Goal: Information Seeking & Learning: Find specific fact

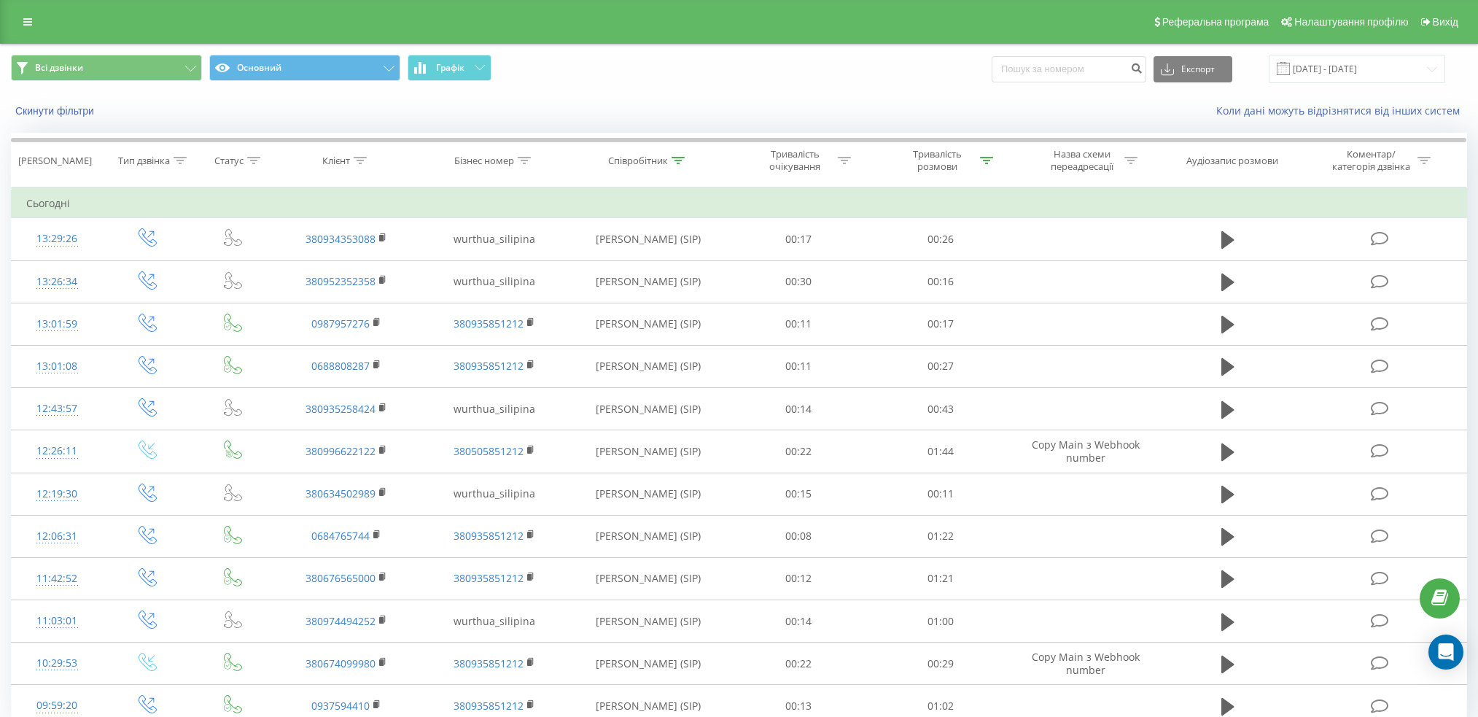
click at [663, 161] on div "Співробітник" at bounding box center [638, 161] width 60 height 12
click at [658, 264] on input "сіліпіна" at bounding box center [648, 265] width 128 height 26
click button "OK" at bounding box center [679, 294] width 62 height 18
click at [651, 161] on div "Співробітник" at bounding box center [638, 161] width 60 height 12
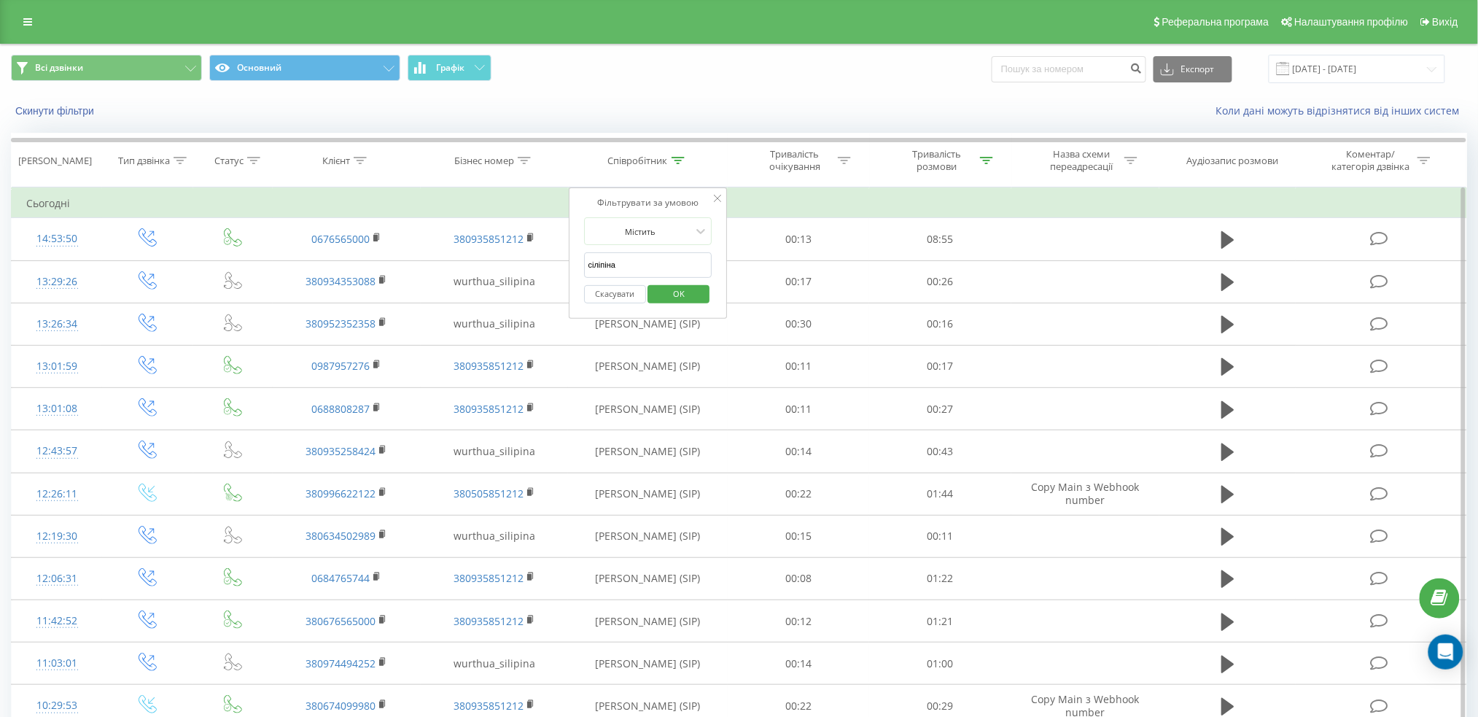
drag, startPoint x: 635, startPoint y: 268, endPoint x: 582, endPoint y: 271, distance: 53.3
click at [582, 271] on div "Фільтрувати за умовою Містить сіліпіна Скасувати OK" at bounding box center [648, 252] width 159 height 131
click button "OK" at bounding box center [679, 294] width 62 height 18
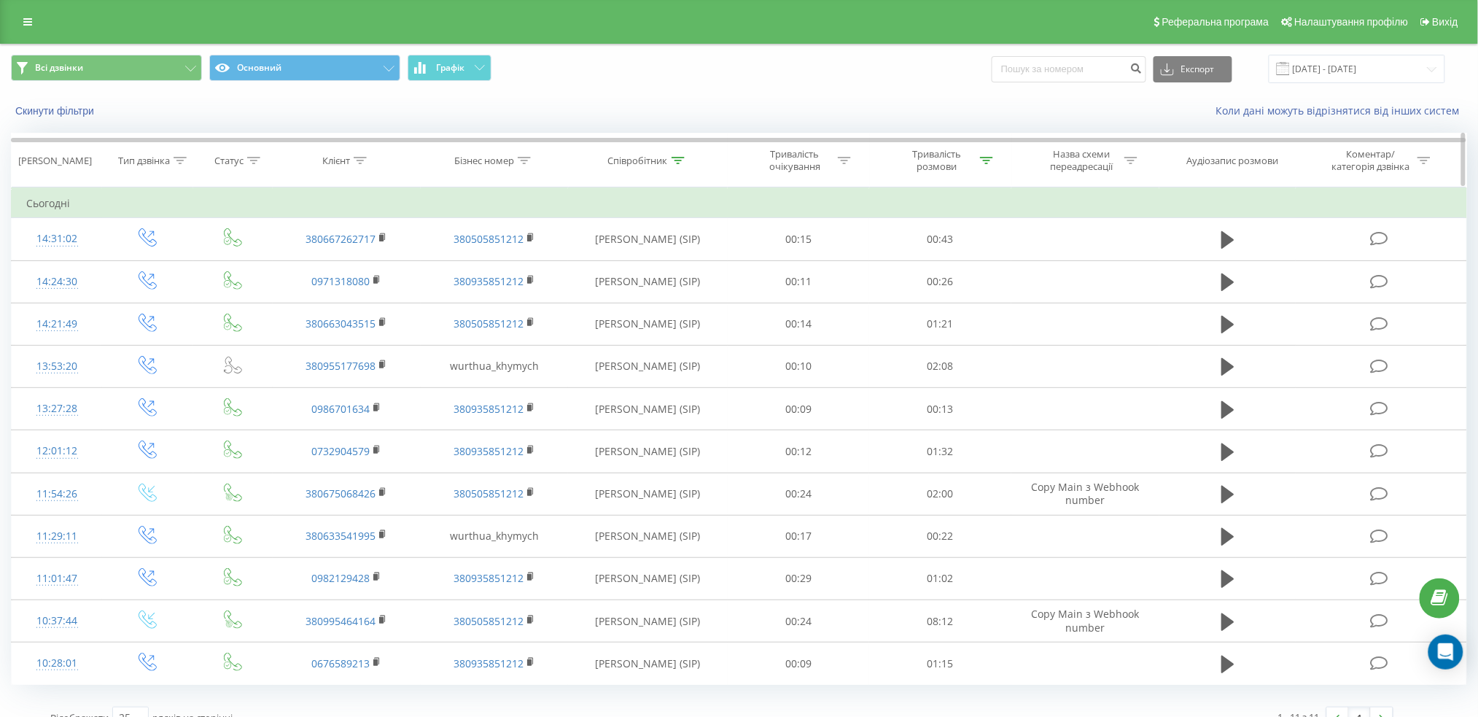
click at [651, 162] on div "Співробітник" at bounding box center [638, 161] width 60 height 12
drag, startPoint x: 596, startPoint y: 271, endPoint x: 582, endPoint y: 268, distance: 15.0
click at [582, 268] on div "Фільтрувати за умовою Містить [PERSON_NAME] Скасувати OK" at bounding box center [648, 252] width 159 height 131
click button "OK" at bounding box center [679, 294] width 62 height 18
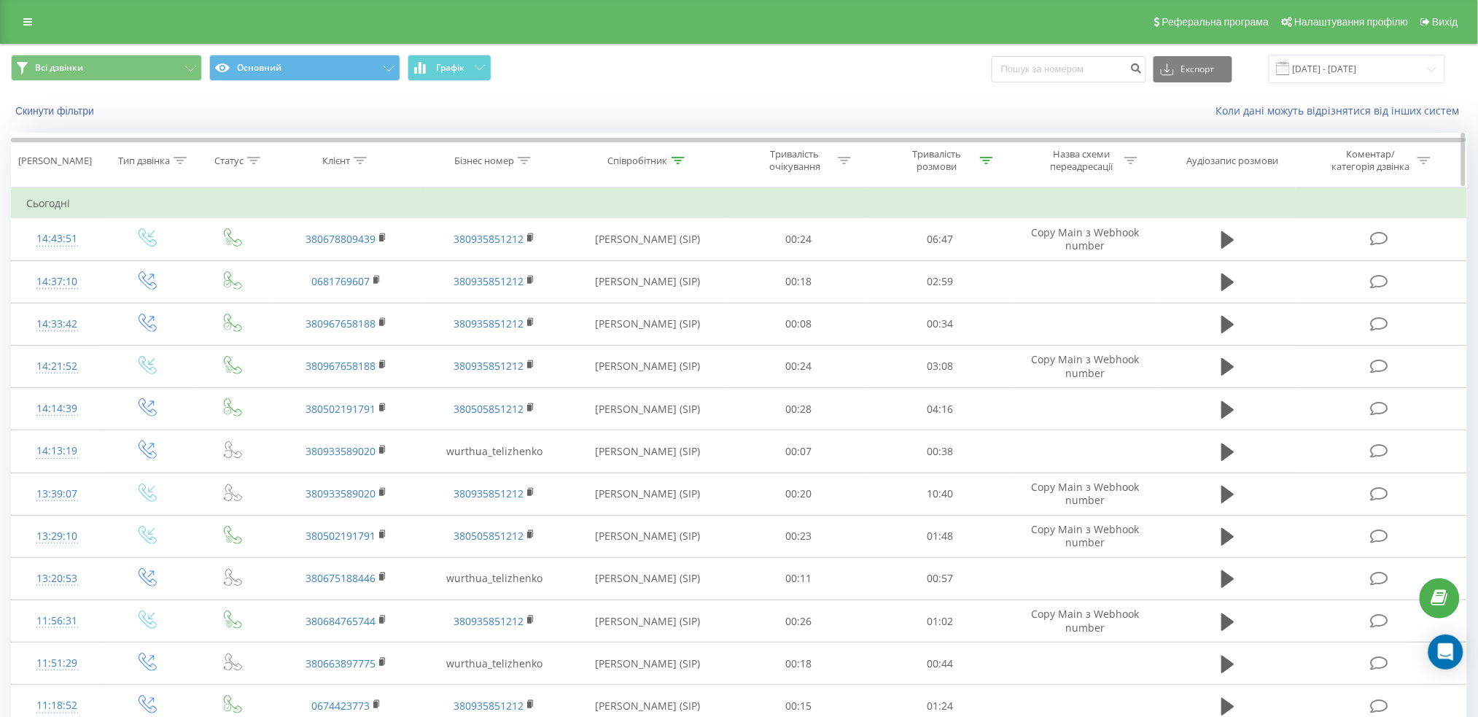
click at [653, 155] on div "Співробітник" at bounding box center [638, 161] width 60 height 12
drag, startPoint x: 639, startPoint y: 252, endPoint x: 577, endPoint y: 256, distance: 62.1
click at [577, 256] on div "Фільтрувати за умовою Містить [PERSON_NAME] Скасувати OK" at bounding box center [648, 252] width 159 height 131
type input "сіліпіна"
click button "OK" at bounding box center [679, 294] width 62 height 18
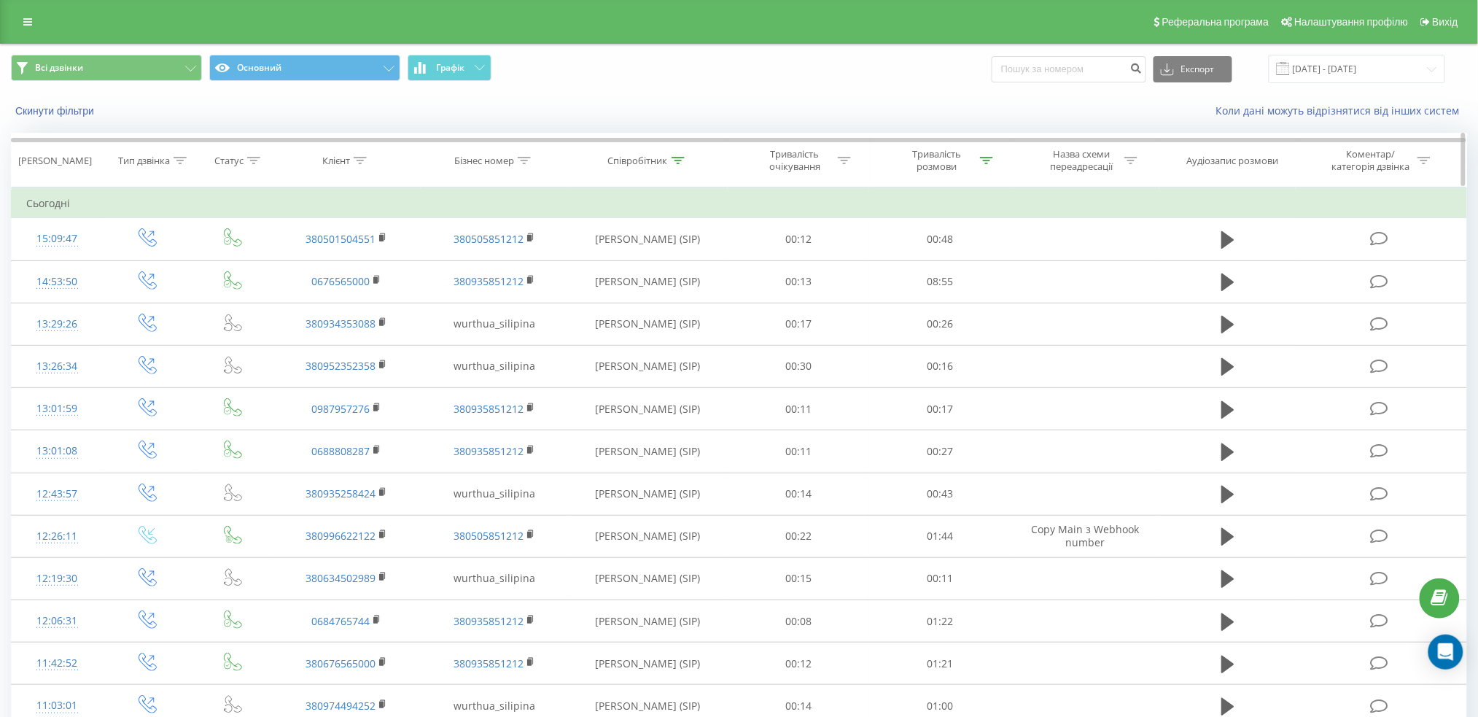
click at [966, 155] on div "Тривалість розмови" at bounding box center [937, 160] width 78 height 25
drag, startPoint x: 946, startPoint y: 264, endPoint x: 873, endPoint y: 273, distance: 72.7
click at [873, 273] on div "Фільтрувати за умовою Більше ніж 03 Скасувати OK" at bounding box center [940, 252] width 159 height 131
click at [962, 293] on span "OK" at bounding box center [971, 293] width 41 height 23
click at [949, 165] on div "Тривалість розмови" at bounding box center [937, 160] width 78 height 25
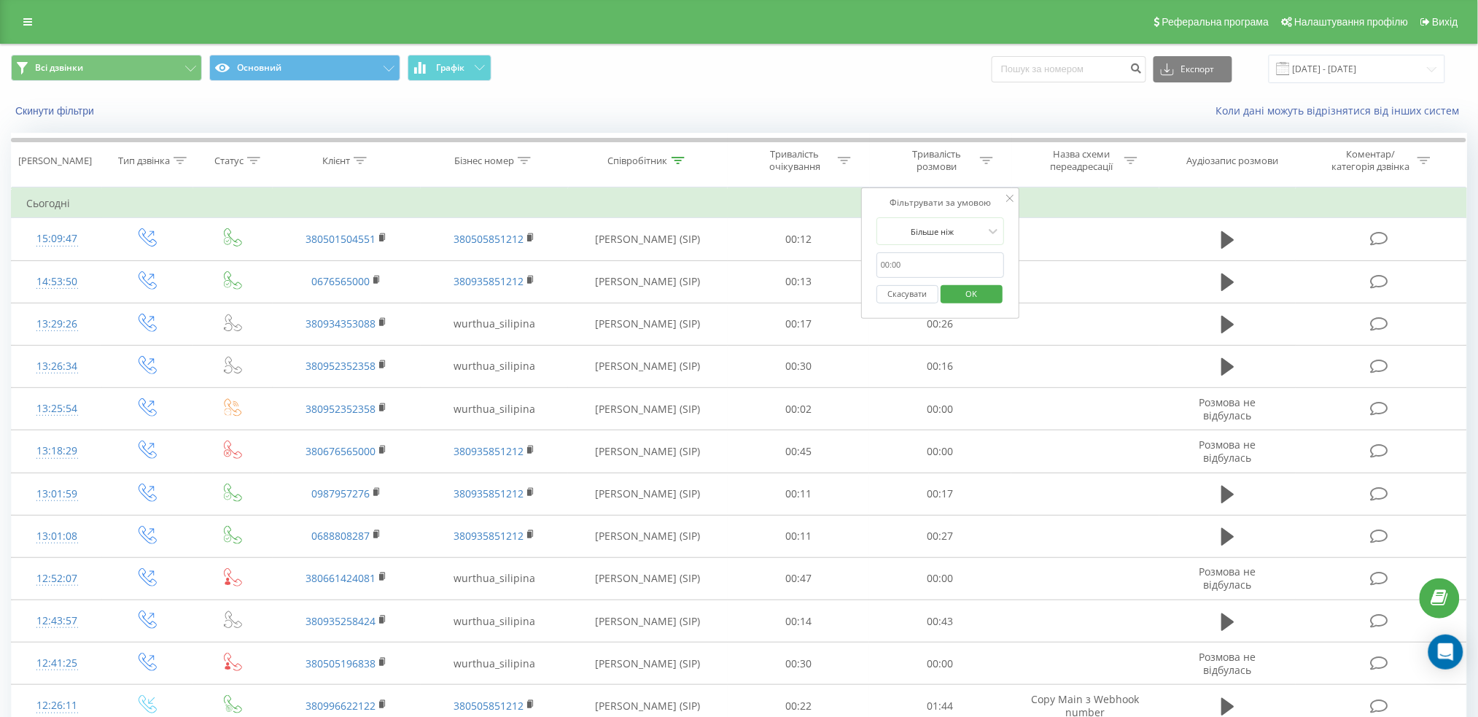
drag, startPoint x: 935, startPoint y: 261, endPoint x: 935, endPoint y: 271, distance: 10.2
click at [935, 262] on input "text" at bounding box center [940, 265] width 128 height 26
type input "03"
click at [942, 298] on button "OK" at bounding box center [972, 294] width 62 height 18
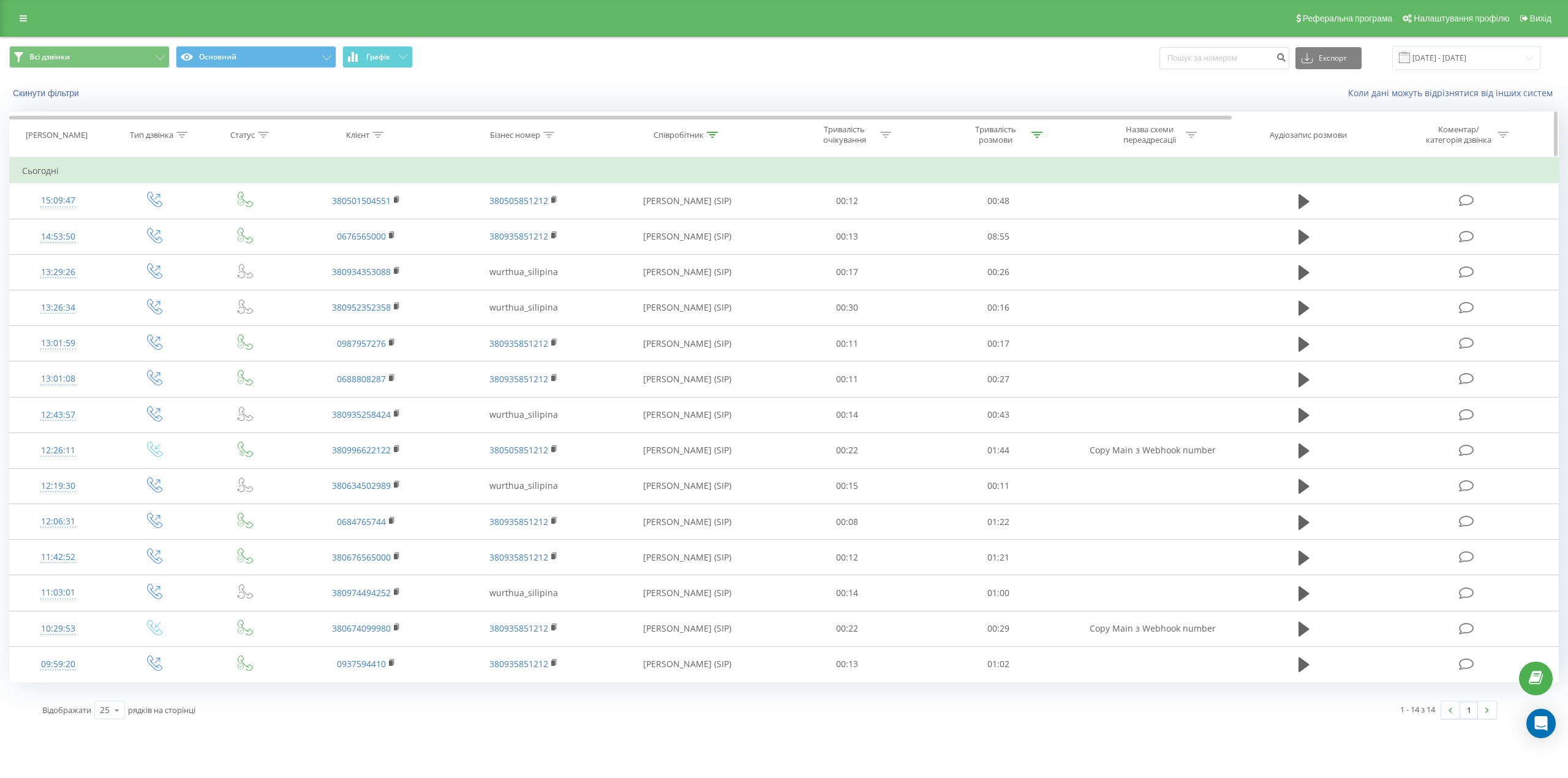
click at [696, 139] on div "Співробітник" at bounding box center [679, 135] width 50 height 10
click at [684, 216] on input "сіліпіна" at bounding box center [687, 223] width 108 height 22
click button "OK" at bounding box center [713, 247] width 52 height 15
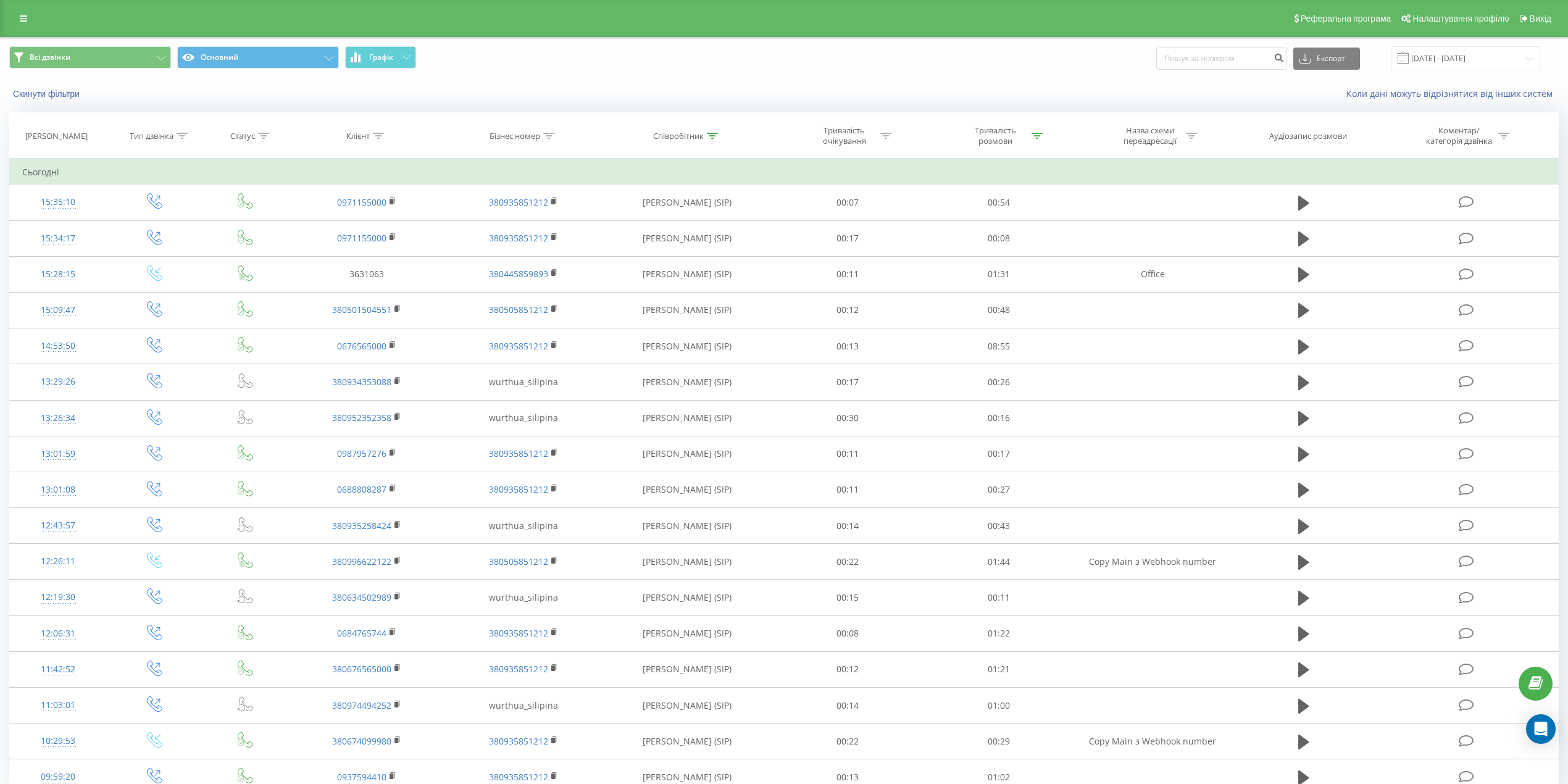
click at [711, 135] on icon at bounding box center [712, 135] width 11 height 6
click at [693, 218] on input "сіліпіна" at bounding box center [687, 224] width 108 height 22
click button "OK" at bounding box center [713, 249] width 52 height 15
click at [694, 141] on div "Співробітник" at bounding box center [678, 136] width 51 height 10
click at [700, 218] on input "сіліпіна" at bounding box center [687, 224] width 108 height 22
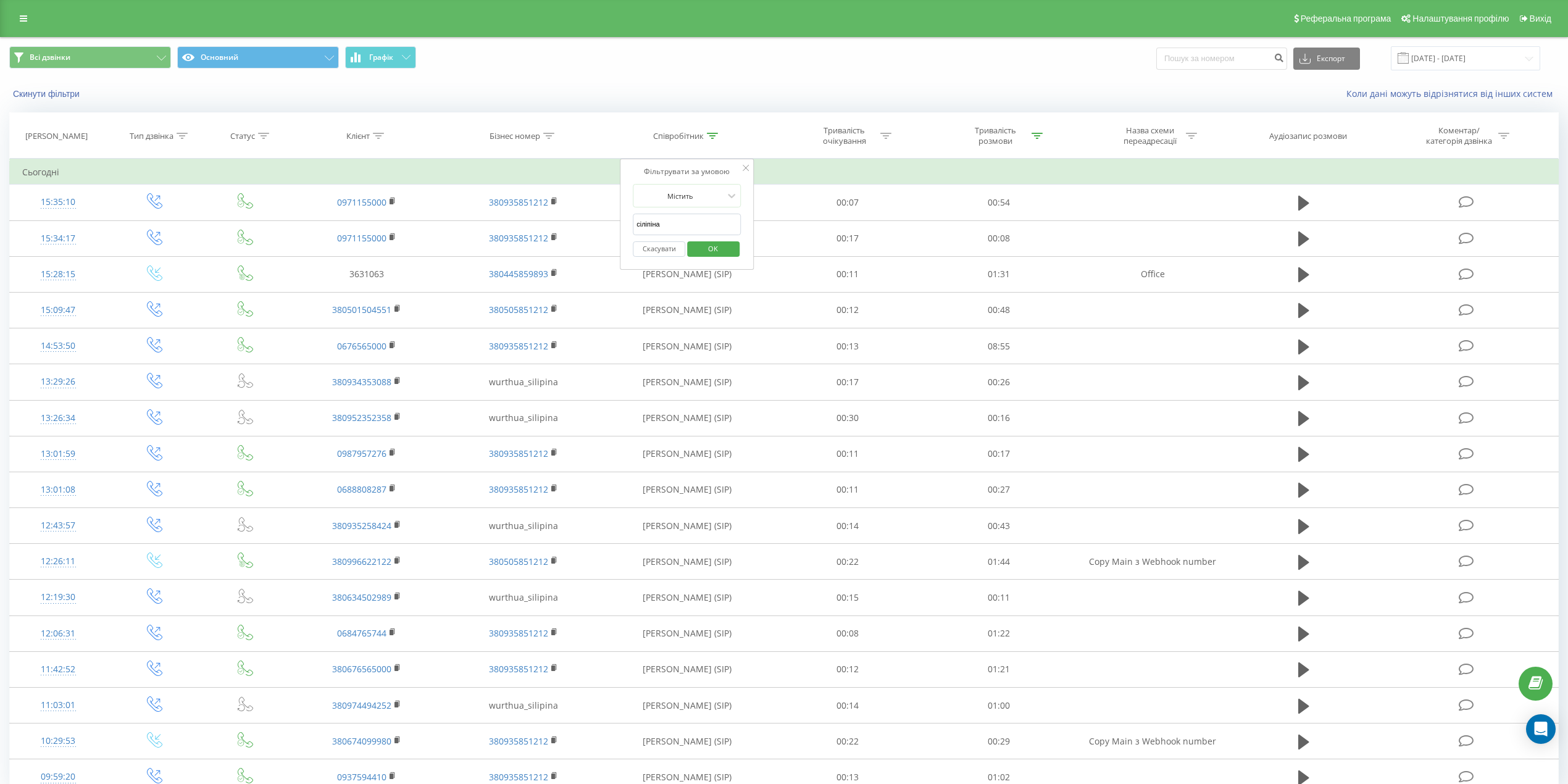
click button "OK" at bounding box center [713, 249] width 52 height 15
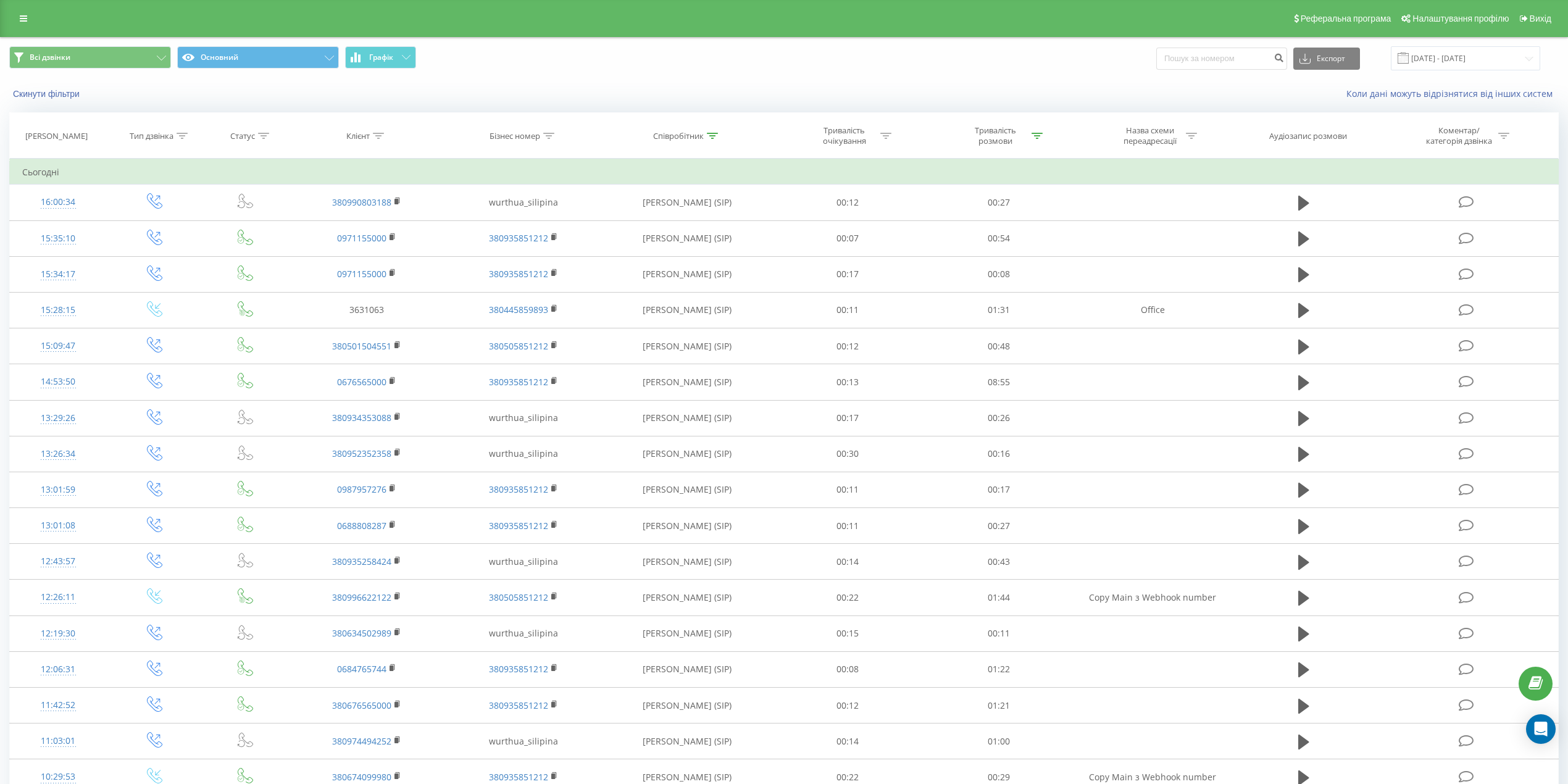
click at [698, 141] on div "Співробітник" at bounding box center [678, 136] width 51 height 10
drag, startPoint x: 665, startPoint y: 223, endPoint x: 625, endPoint y: 223, distance: 40.0
click at [625, 223] on div "Фільтрувати за умовою Містить сіліпіна Скасувати OK" at bounding box center [687, 213] width 135 height 111
click button "OK" at bounding box center [713, 249] width 52 height 15
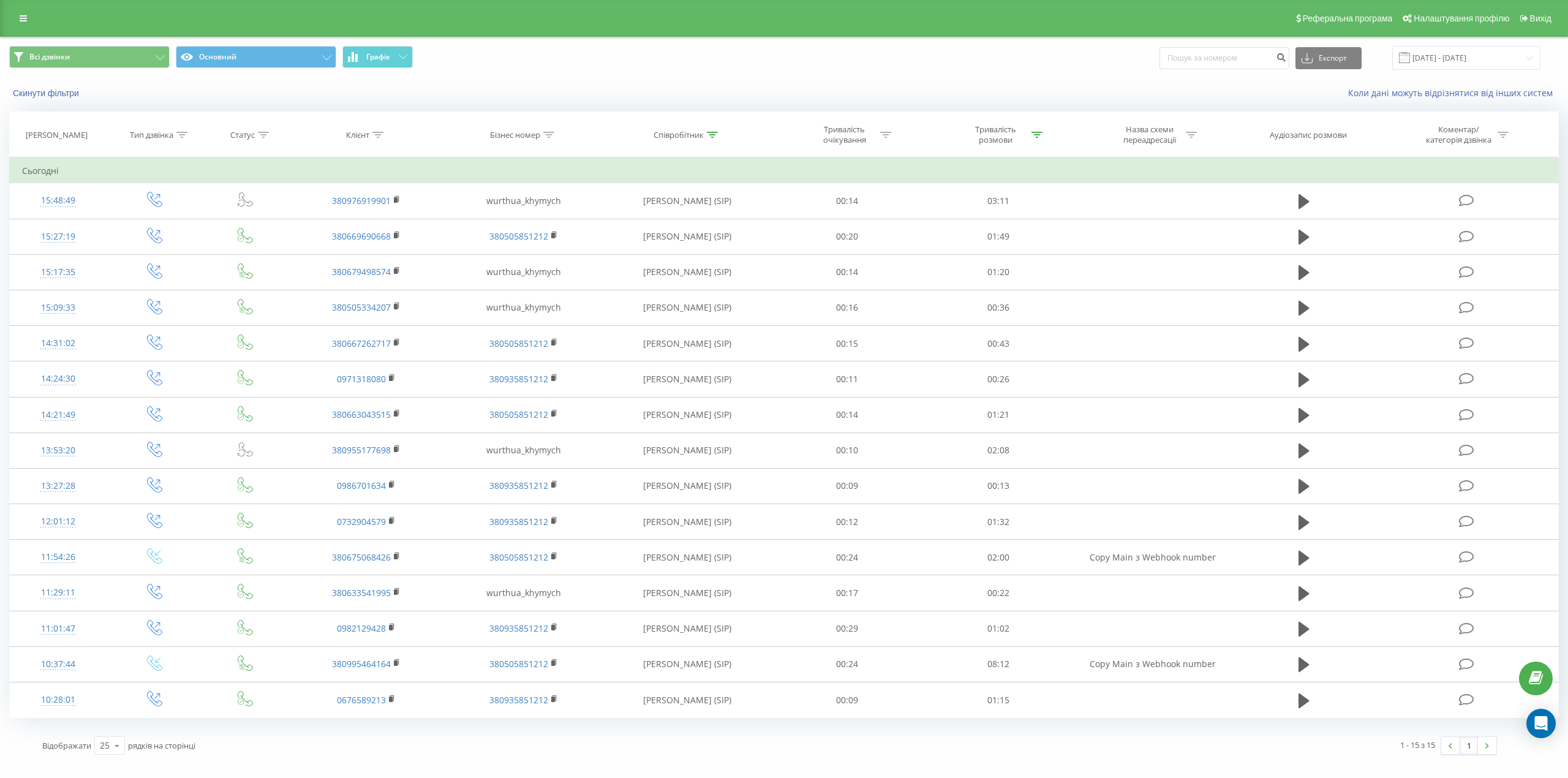
click at [695, 137] on div "Співробітник" at bounding box center [679, 135] width 50 height 10
drag, startPoint x: 677, startPoint y: 213, endPoint x: 621, endPoint y: 213, distance: 56.0
click at [621, 213] on div "Фільтрувати за умовою Містить [PERSON_NAME] Скасувати OK" at bounding box center [687, 212] width 134 height 110
click button "OK" at bounding box center [713, 247] width 52 height 15
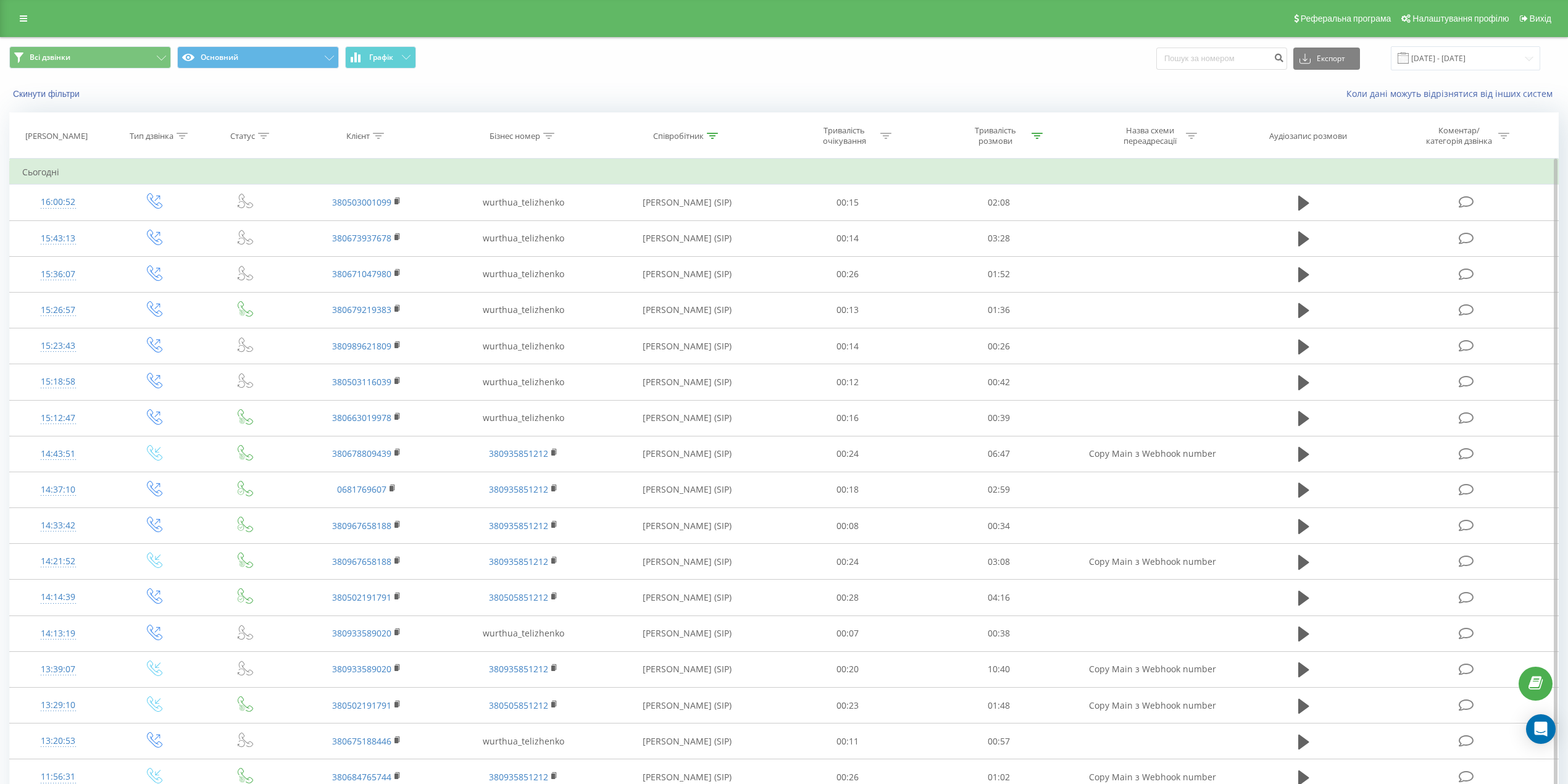
drag, startPoint x: 674, startPoint y: 136, endPoint x: 693, endPoint y: 184, distance: 51.6
click at [675, 140] on div "Співробітник" at bounding box center [678, 136] width 51 height 10
drag, startPoint x: 678, startPoint y: 233, endPoint x: 627, endPoint y: 227, distance: 51.4
click at [627, 227] on div "Фільтрувати за умовою Містить [PERSON_NAME] Скасувати OK" at bounding box center [687, 213] width 135 height 111
click button "OK" at bounding box center [713, 249] width 52 height 15
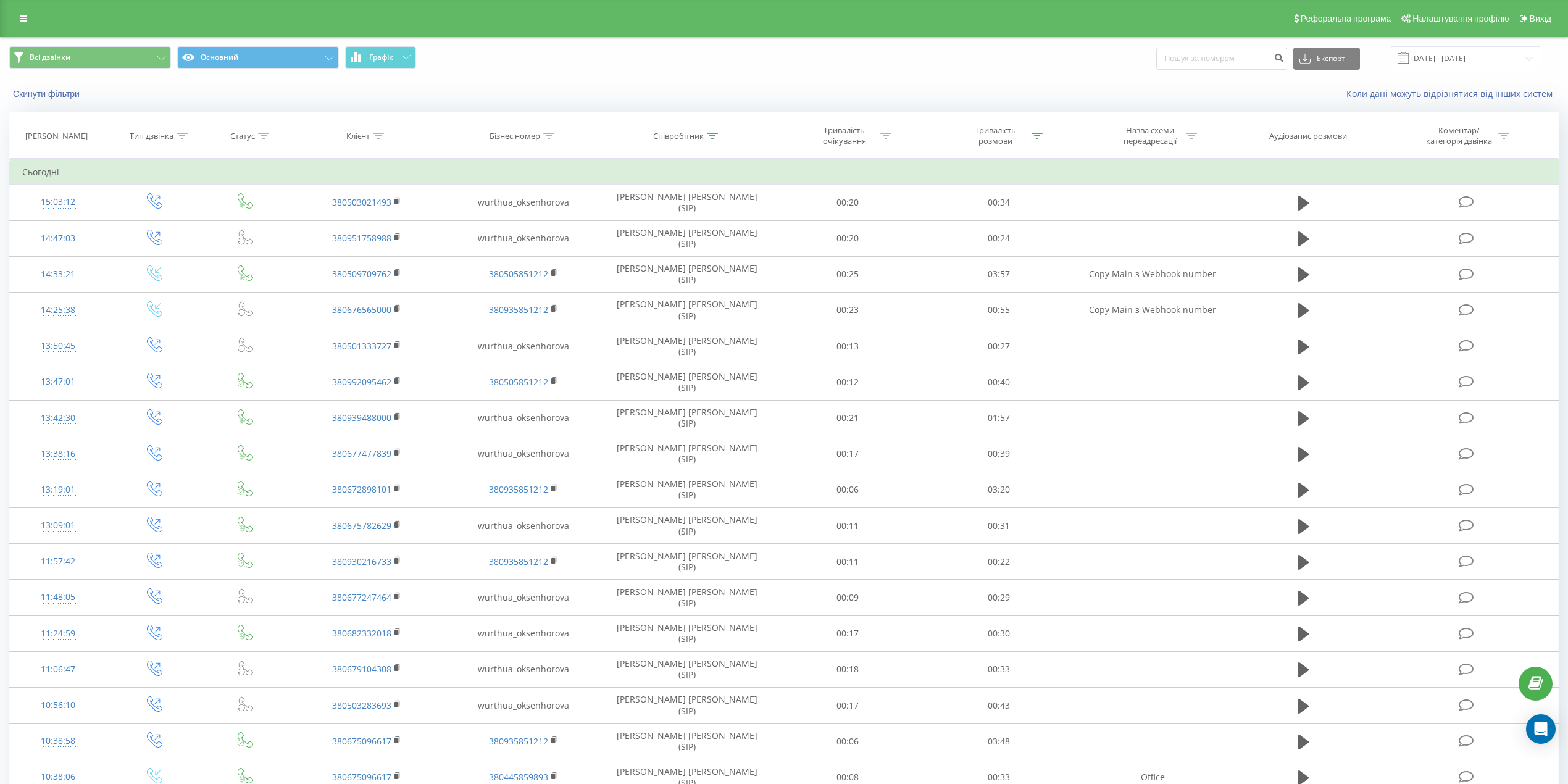
click at [716, 136] on icon at bounding box center [712, 135] width 11 height 6
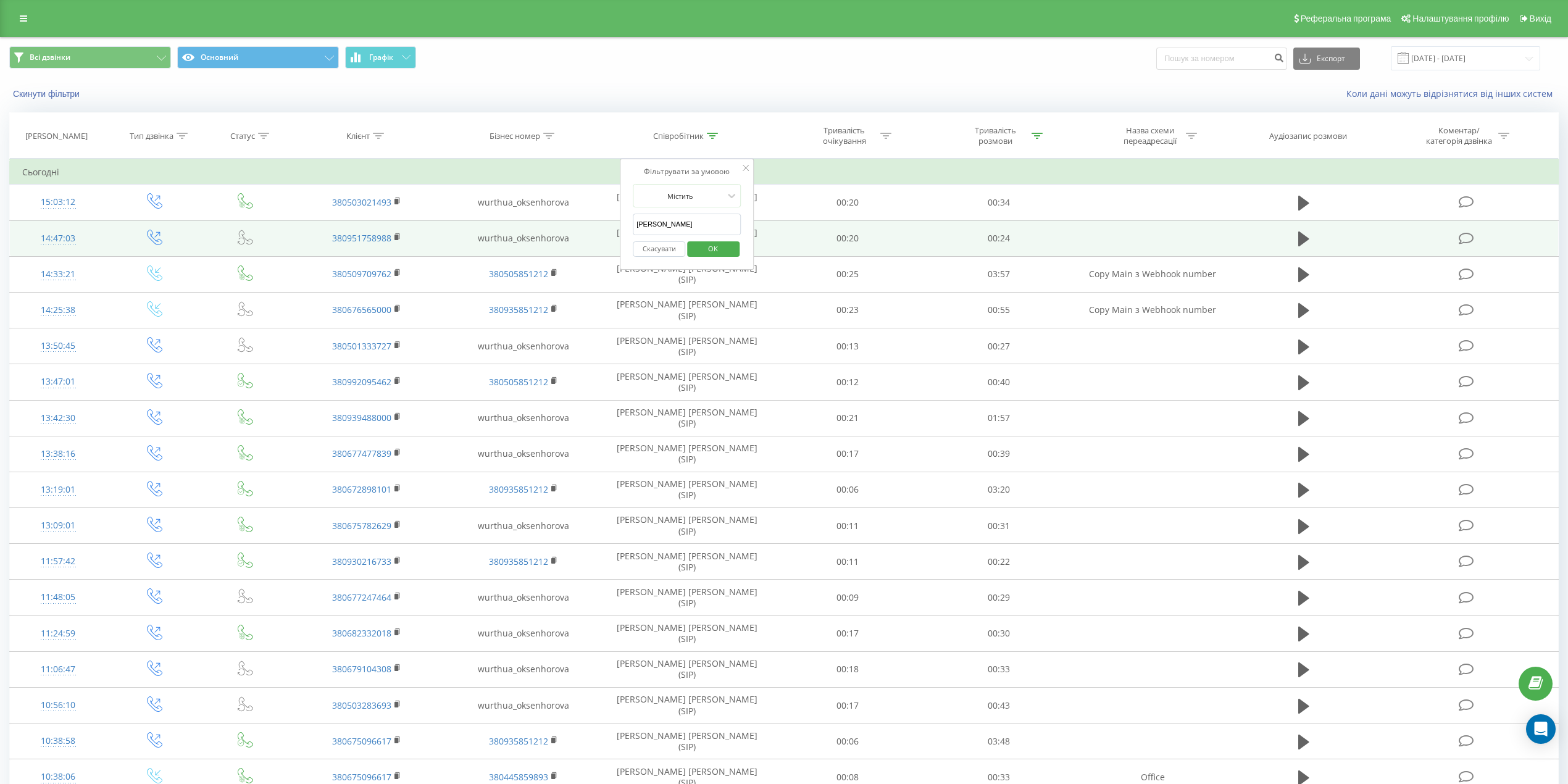
drag, startPoint x: 676, startPoint y: 234, endPoint x: 571, endPoint y: 227, distance: 105.2
click at [571, 227] on table "Фільтрувати за умовою Дорівнює Введіть значення Скасувати OK Фільтрувати за умо…" at bounding box center [784, 584] width 1549 height 853
click button "OK" at bounding box center [713, 249] width 52 height 15
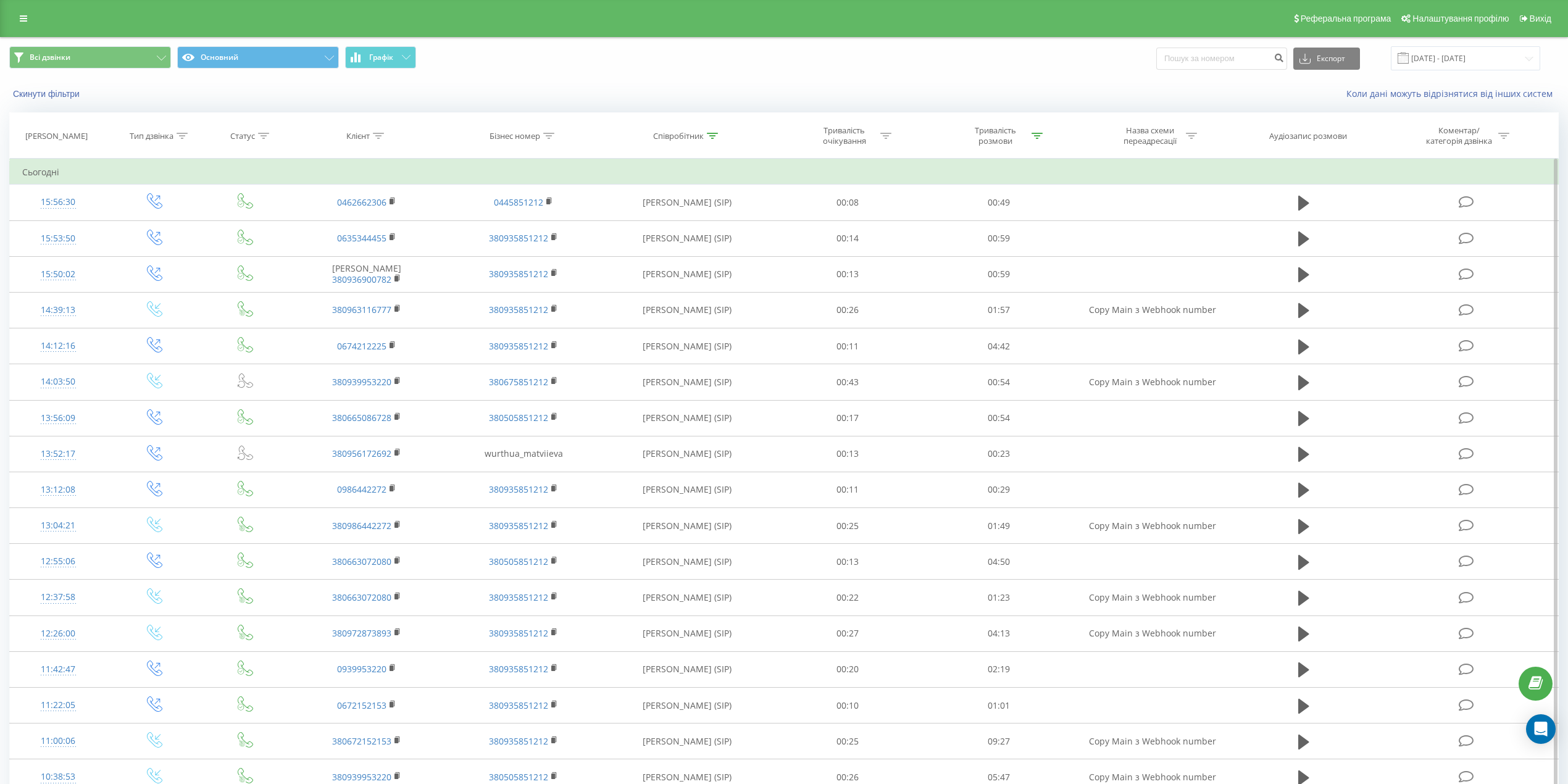
drag, startPoint x: 687, startPoint y: 130, endPoint x: 703, endPoint y: 177, distance: 49.6
click at [690, 134] on th "Співробітник" at bounding box center [687, 135] width 169 height 46
click at [712, 136] on icon at bounding box center [712, 135] width 11 height 6
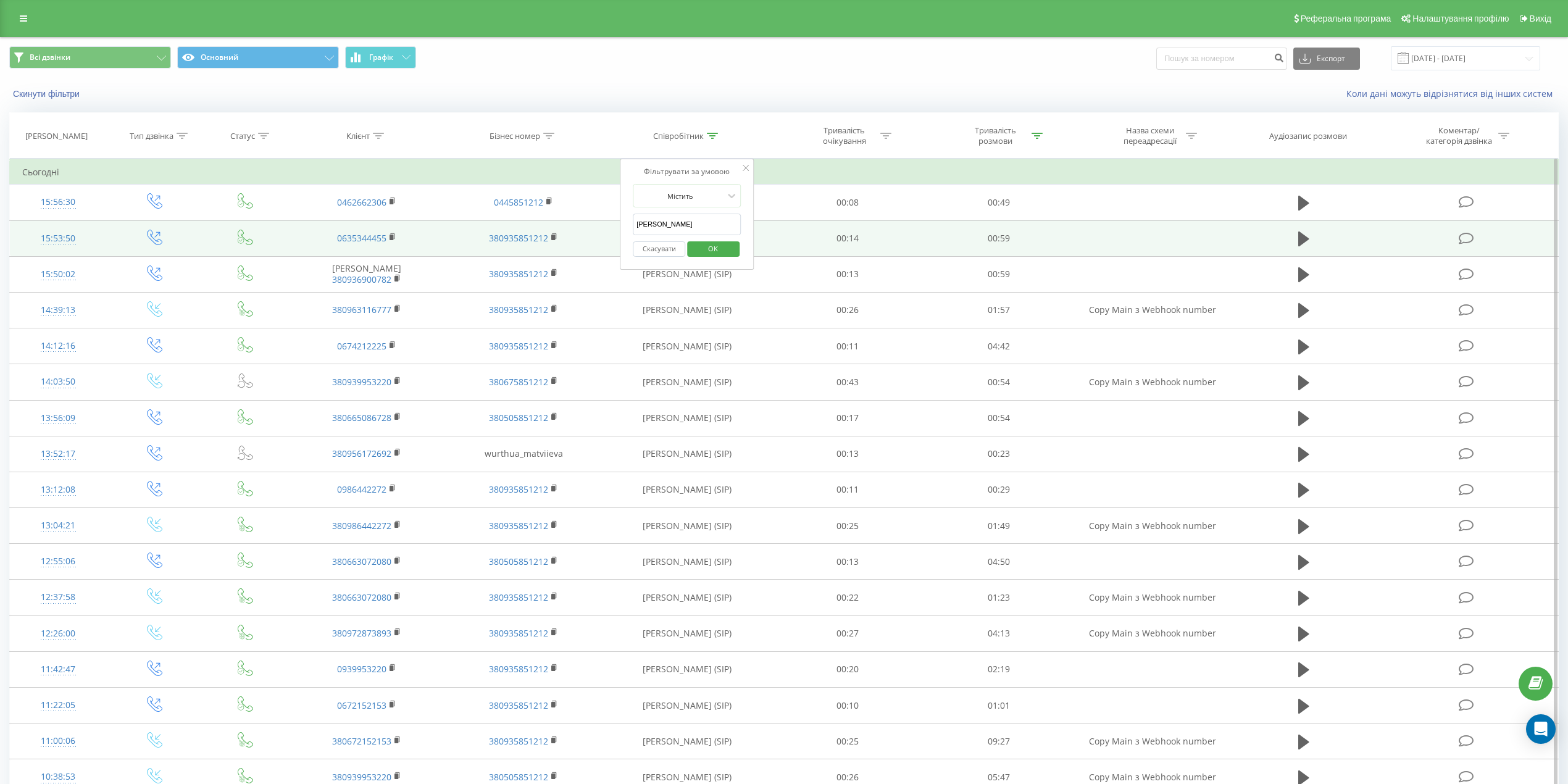
drag, startPoint x: 676, startPoint y: 229, endPoint x: 600, endPoint y: 227, distance: 76.0
click at [600, 227] on table "Фільтрувати за умовою Дорівнює Введіть значення Скасувати OK Фільтрувати за умо…" at bounding box center [784, 530] width 1549 height 744
click button "OK" at bounding box center [713, 249] width 52 height 15
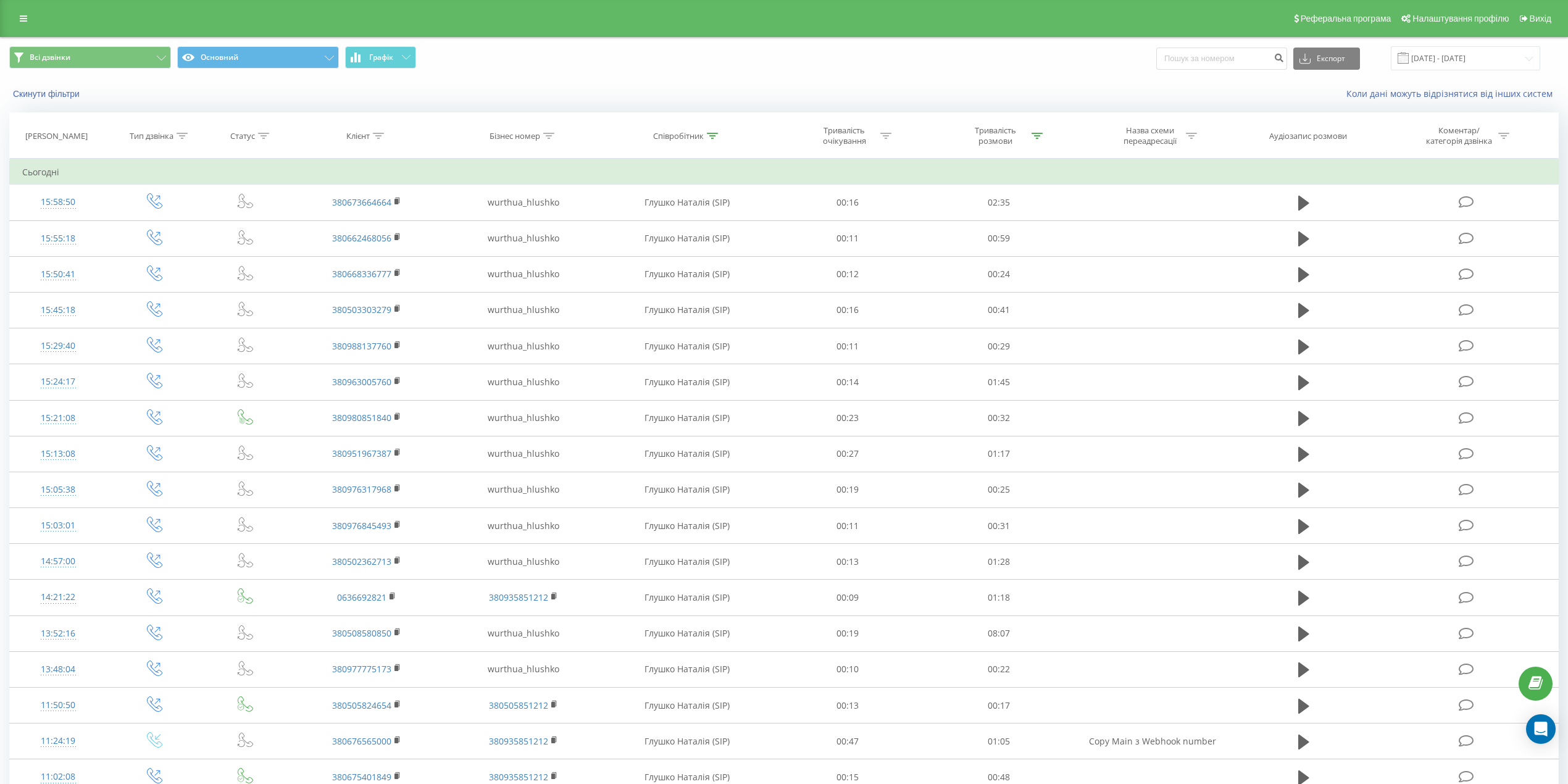
click at [709, 130] on th "Співробітник" at bounding box center [687, 135] width 169 height 46
click at [696, 136] on div "Співробітник" at bounding box center [678, 136] width 51 height 10
drag, startPoint x: 667, startPoint y: 224, endPoint x: 630, endPoint y: 228, distance: 37.2
click at [630, 228] on div "Фільтрувати за умовою Містить [PERSON_NAME] Скасувати OK" at bounding box center [687, 213] width 135 height 111
click button "OK" at bounding box center [713, 249] width 52 height 15
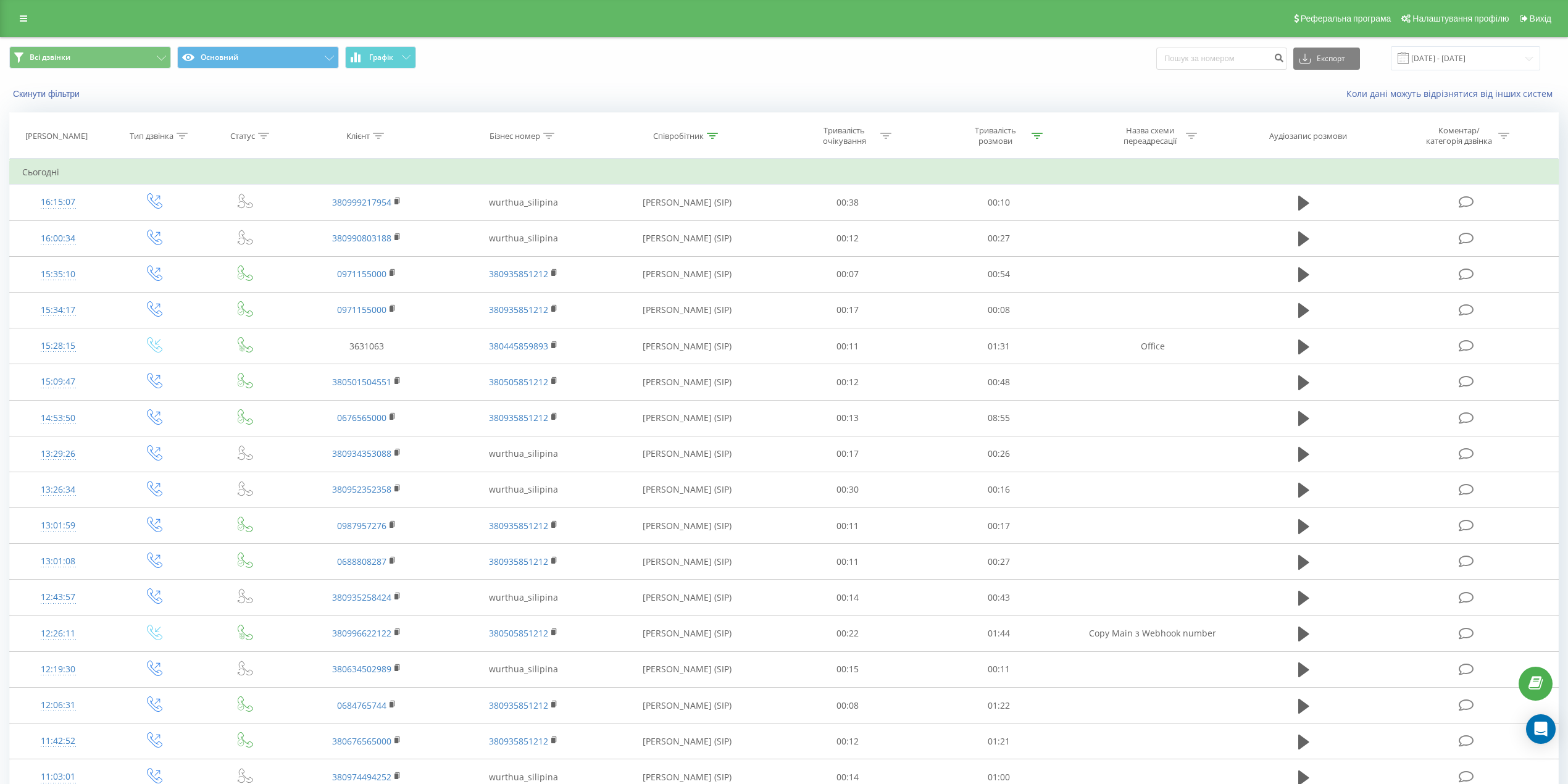
click at [716, 142] on th "Співробітник" at bounding box center [687, 135] width 169 height 46
click at [712, 131] on div at bounding box center [712, 136] width 11 height 10
click at [701, 224] on input "сіліпіна" at bounding box center [687, 224] width 108 height 22
click button "OK" at bounding box center [713, 249] width 52 height 15
drag, startPoint x: 709, startPoint y: 135, endPoint x: 708, endPoint y: 183, distance: 48.0
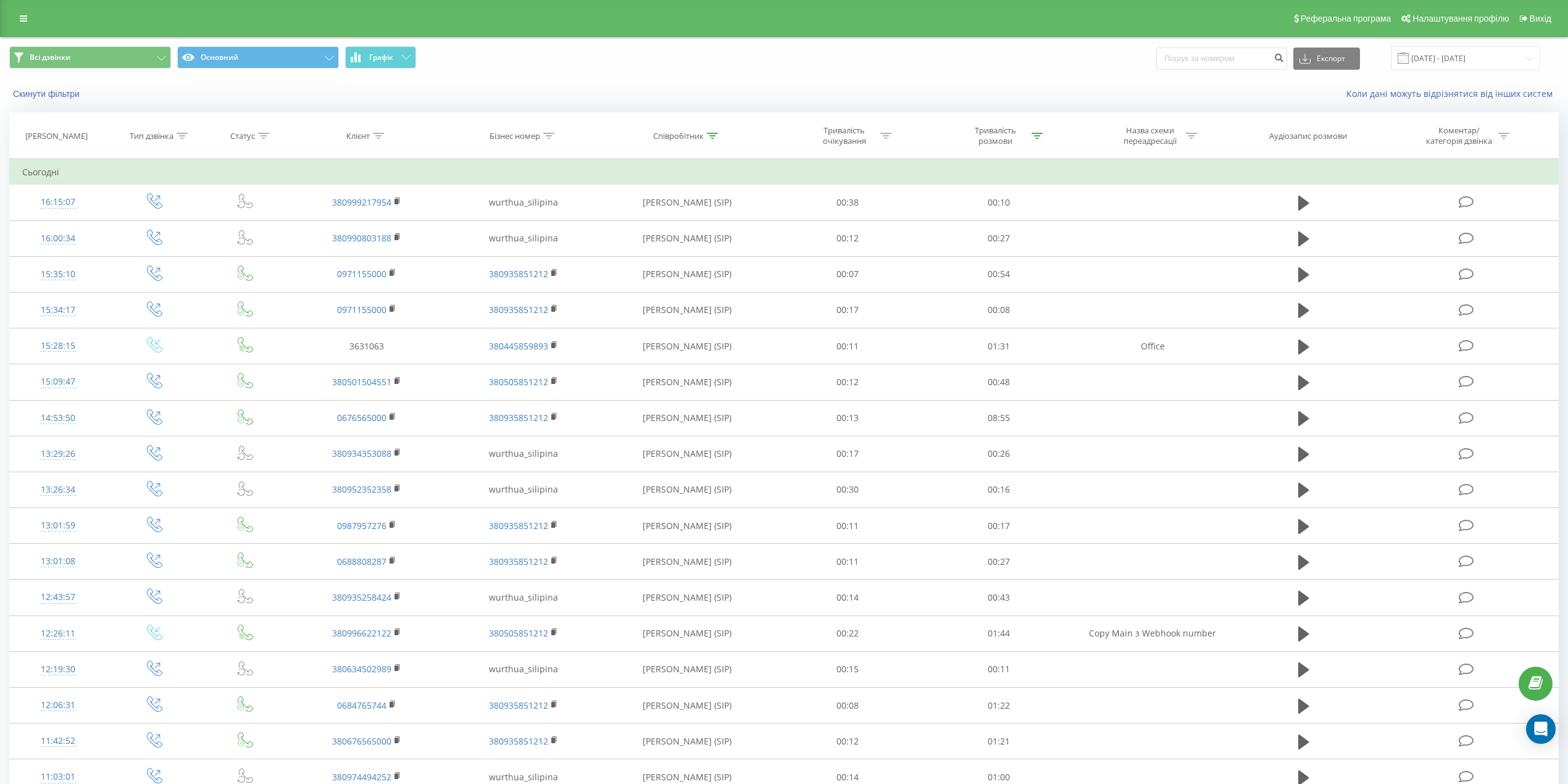
click at [709, 135] on icon at bounding box center [712, 135] width 11 height 6
click at [685, 229] on input "сіліпіна" at bounding box center [687, 224] width 108 height 22
click button "OK" at bounding box center [713, 249] width 52 height 15
click at [699, 138] on div "Співробітник" at bounding box center [678, 136] width 51 height 10
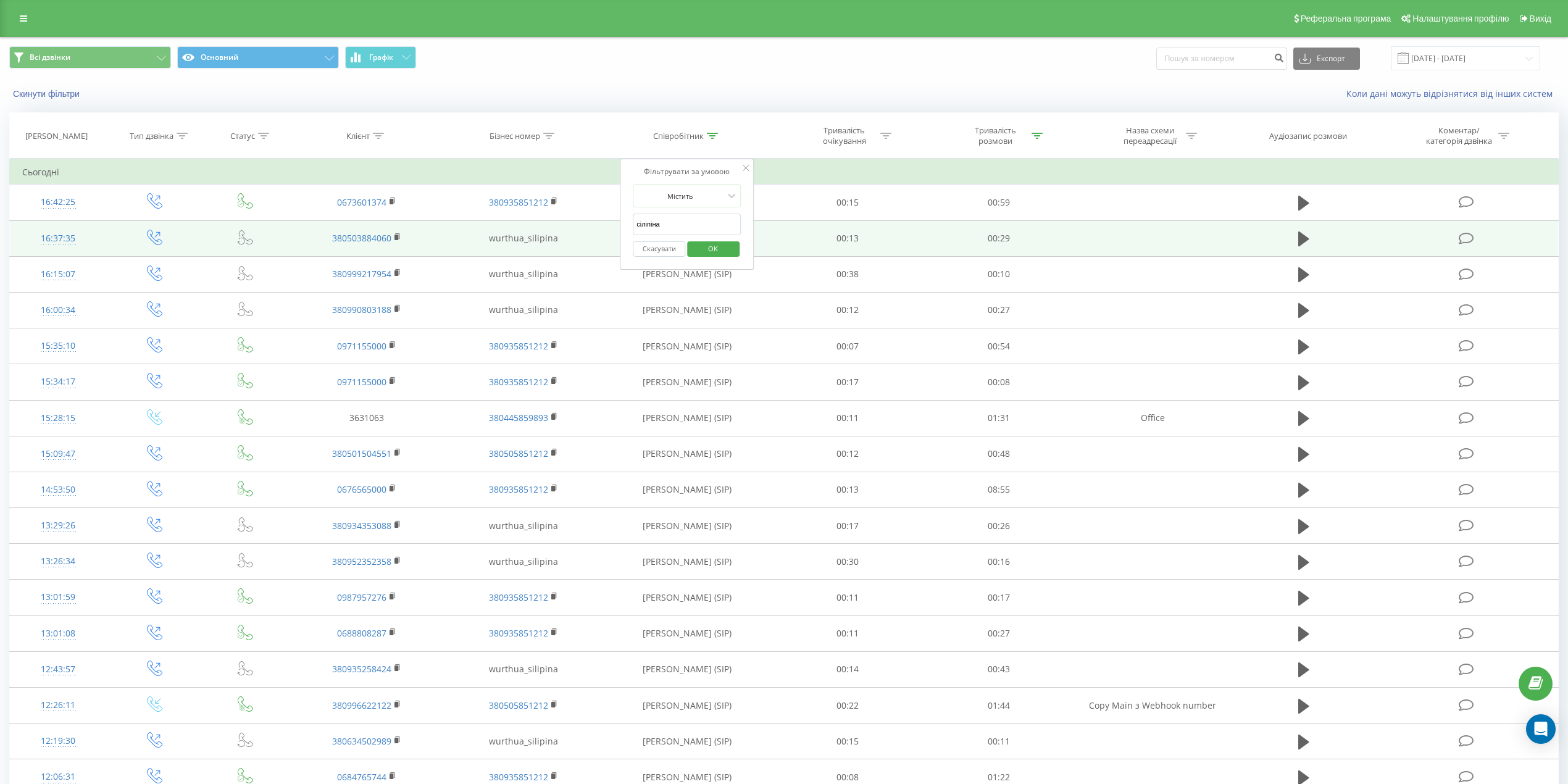
drag, startPoint x: 604, startPoint y: 225, endPoint x: 596, endPoint y: 224, distance: 8.1
click at [596, 225] on table "Фільтрувати за умовою Дорівнює Введіть значення Скасувати OK Фільтрувати за умо…" at bounding box center [784, 549] width 1549 height 781
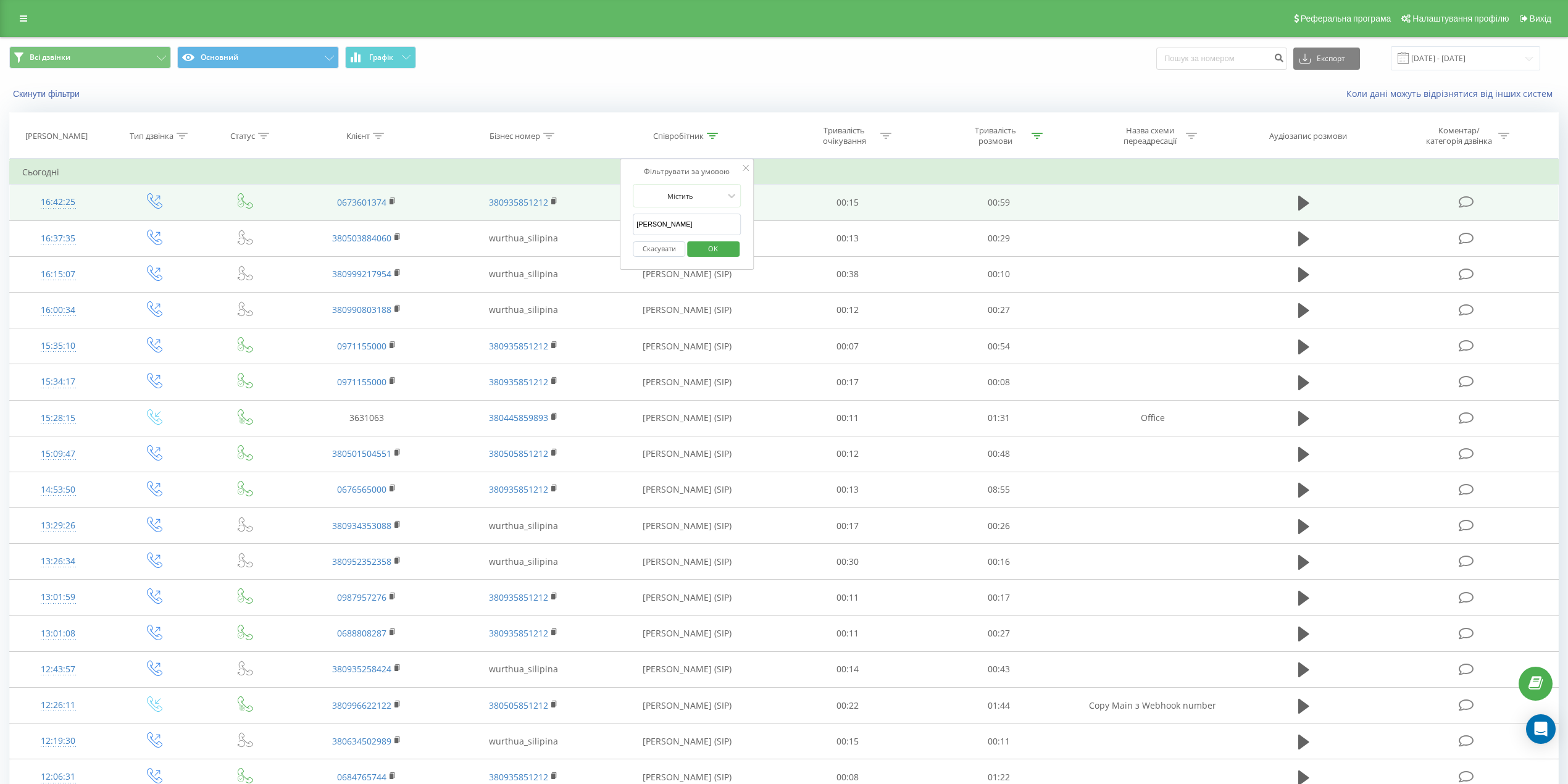
click button "OK" at bounding box center [713, 249] width 52 height 15
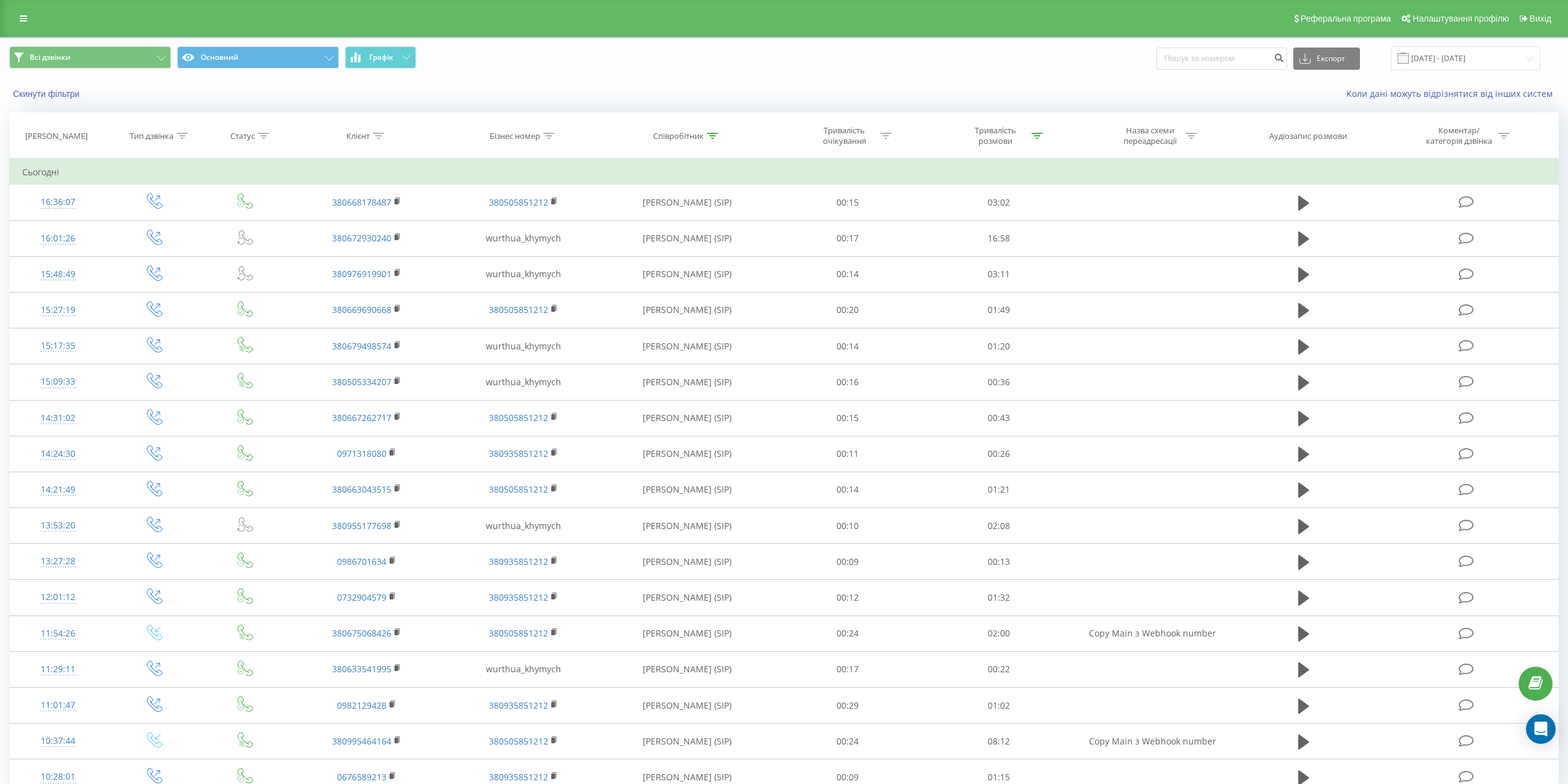
click at [673, 136] on div "Співробітник" at bounding box center [678, 136] width 51 height 10
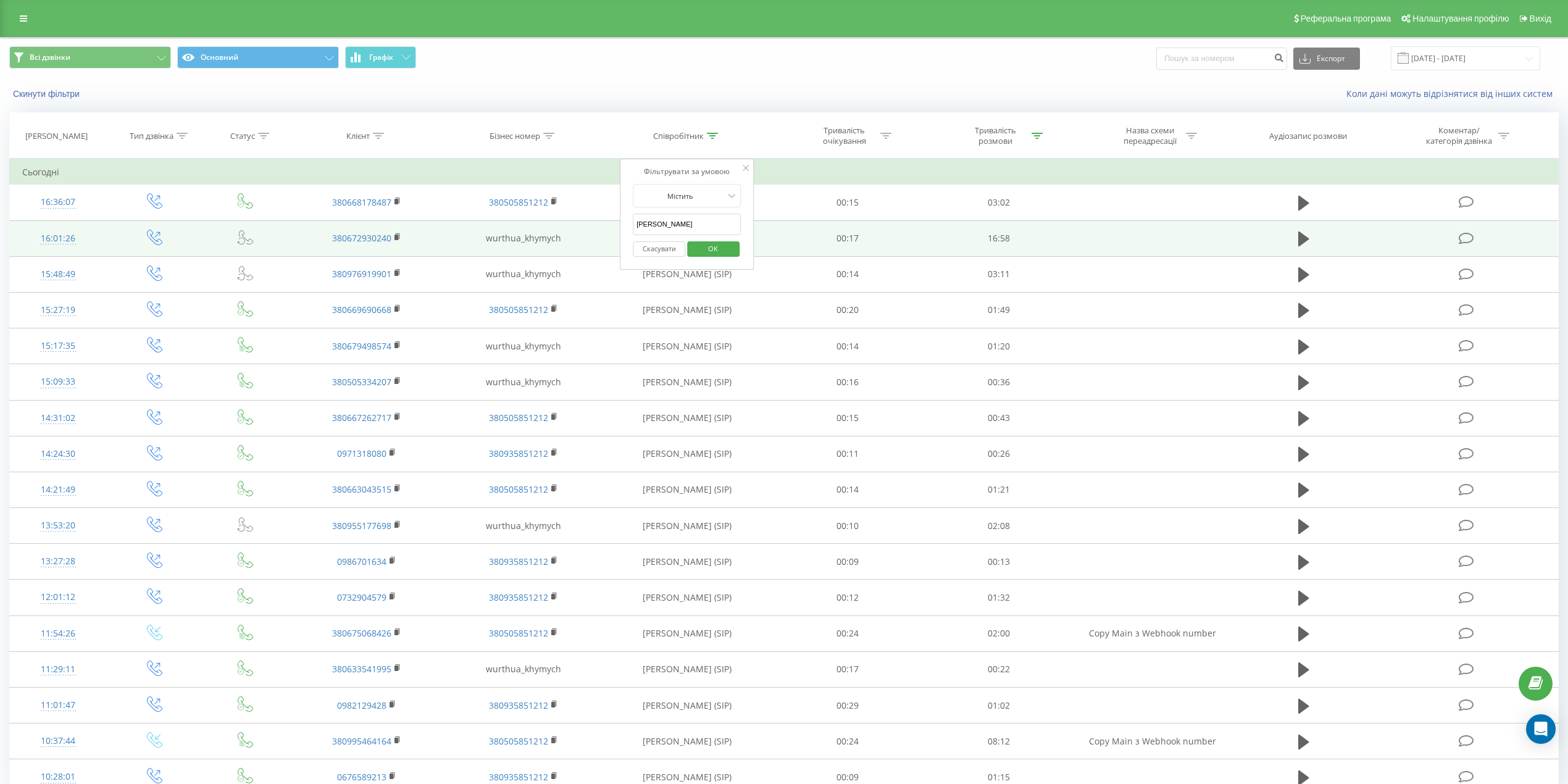
drag, startPoint x: 649, startPoint y: 229, endPoint x: 599, endPoint y: 229, distance: 50.0
click at [599, 229] on table "Фільтрувати за умовою Дорівнює Введіть значення Скасувати OK Фільтрувати за умо…" at bounding box center [784, 477] width 1549 height 637
click button "OK" at bounding box center [713, 249] width 52 height 15
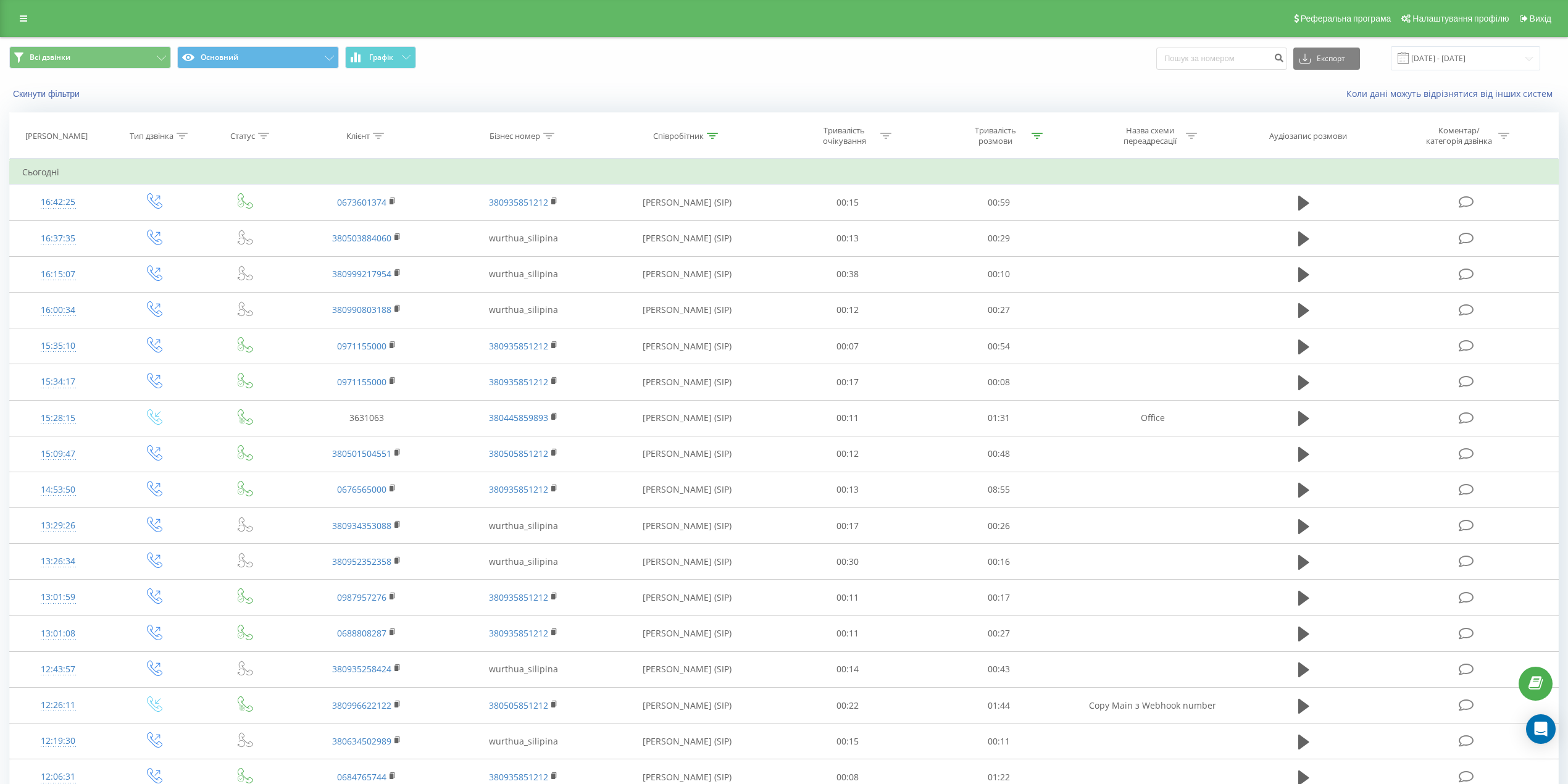
click at [720, 135] on div "Співробітник" at bounding box center [687, 136] width 169 height 10
click at [695, 218] on input "сіліпіна" at bounding box center [687, 224] width 108 height 22
type input "сіліпіна"
click button "OK" at bounding box center [713, 249] width 52 height 15
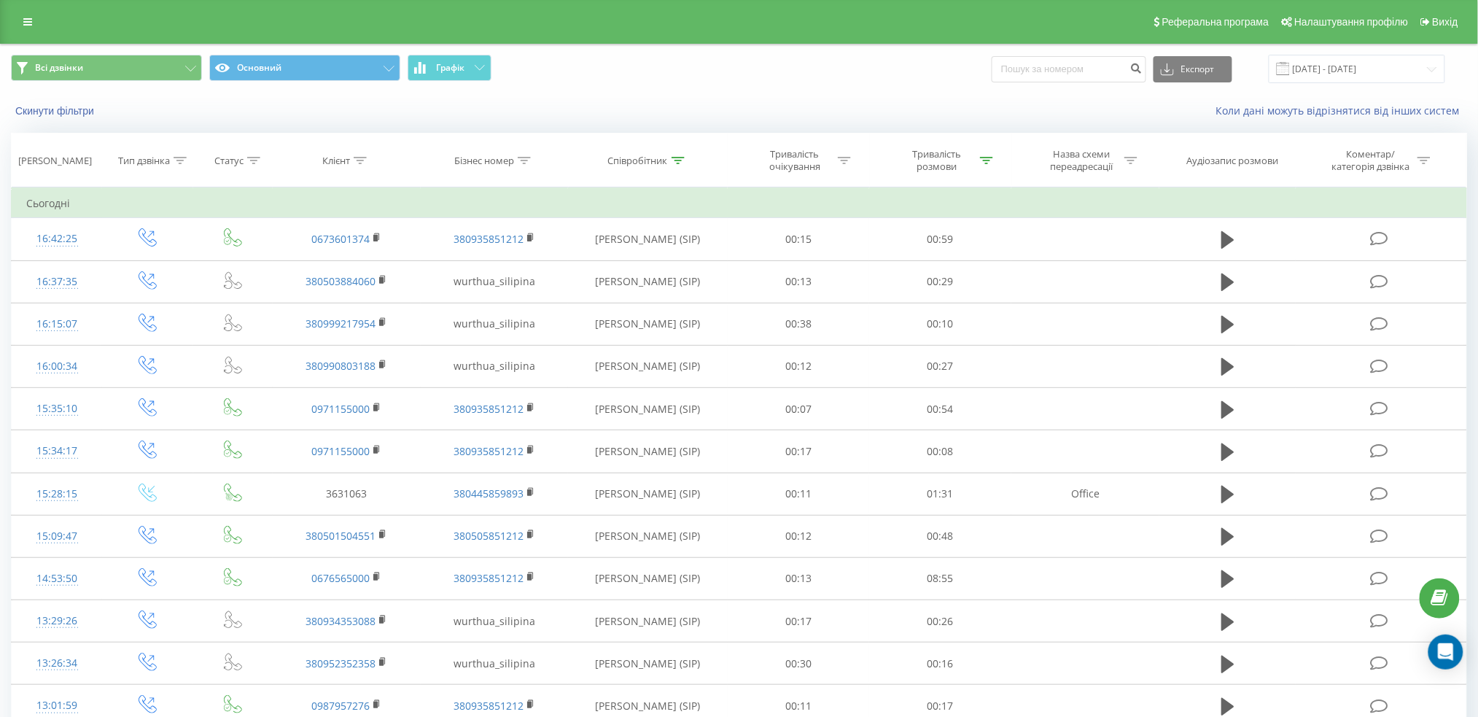
click at [643, 159] on div "Співробітник" at bounding box center [638, 161] width 60 height 12
click at [698, 295] on span "OK" at bounding box center [678, 293] width 41 height 23
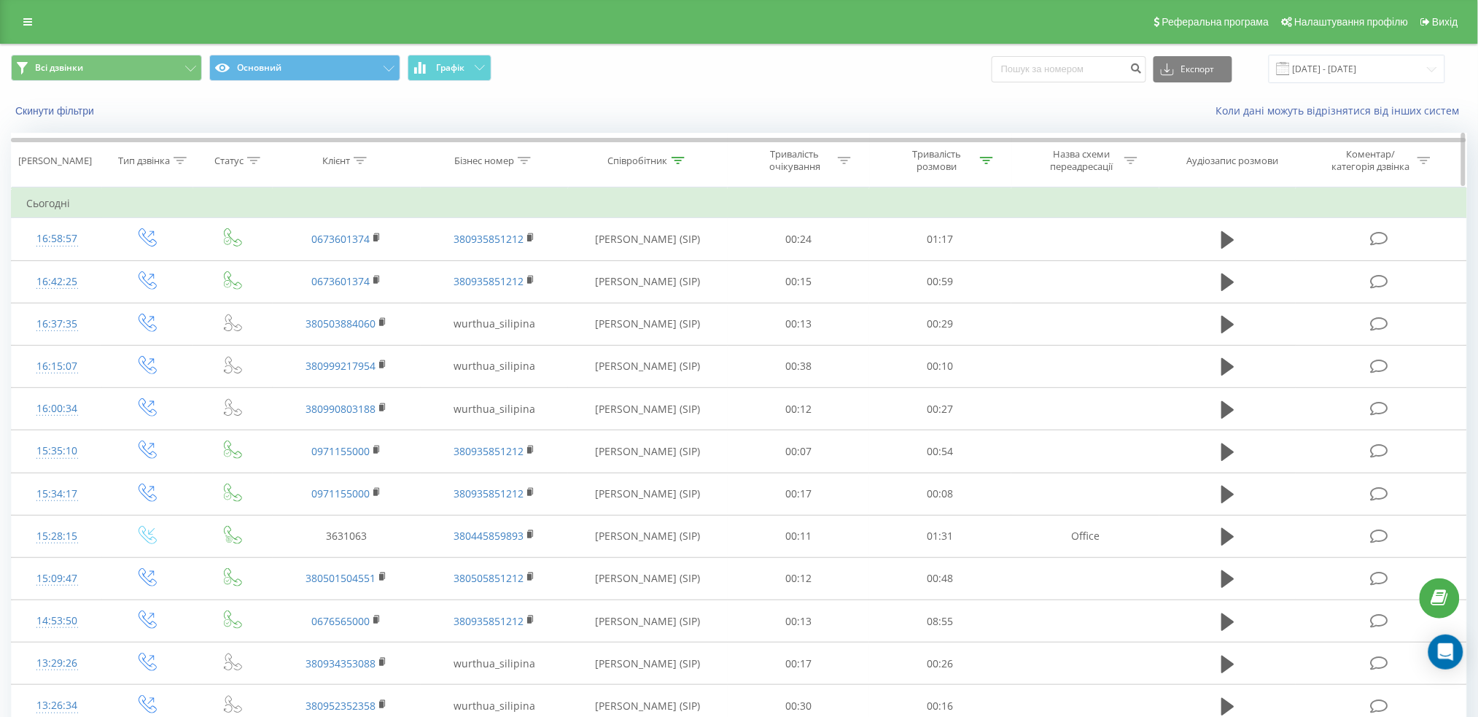
click at [639, 158] on div "Співробітник" at bounding box center [638, 161] width 60 height 12
click at [671, 296] on span "OK" at bounding box center [678, 293] width 41 height 23
click at [644, 162] on div "Співробітник" at bounding box center [638, 161] width 60 height 12
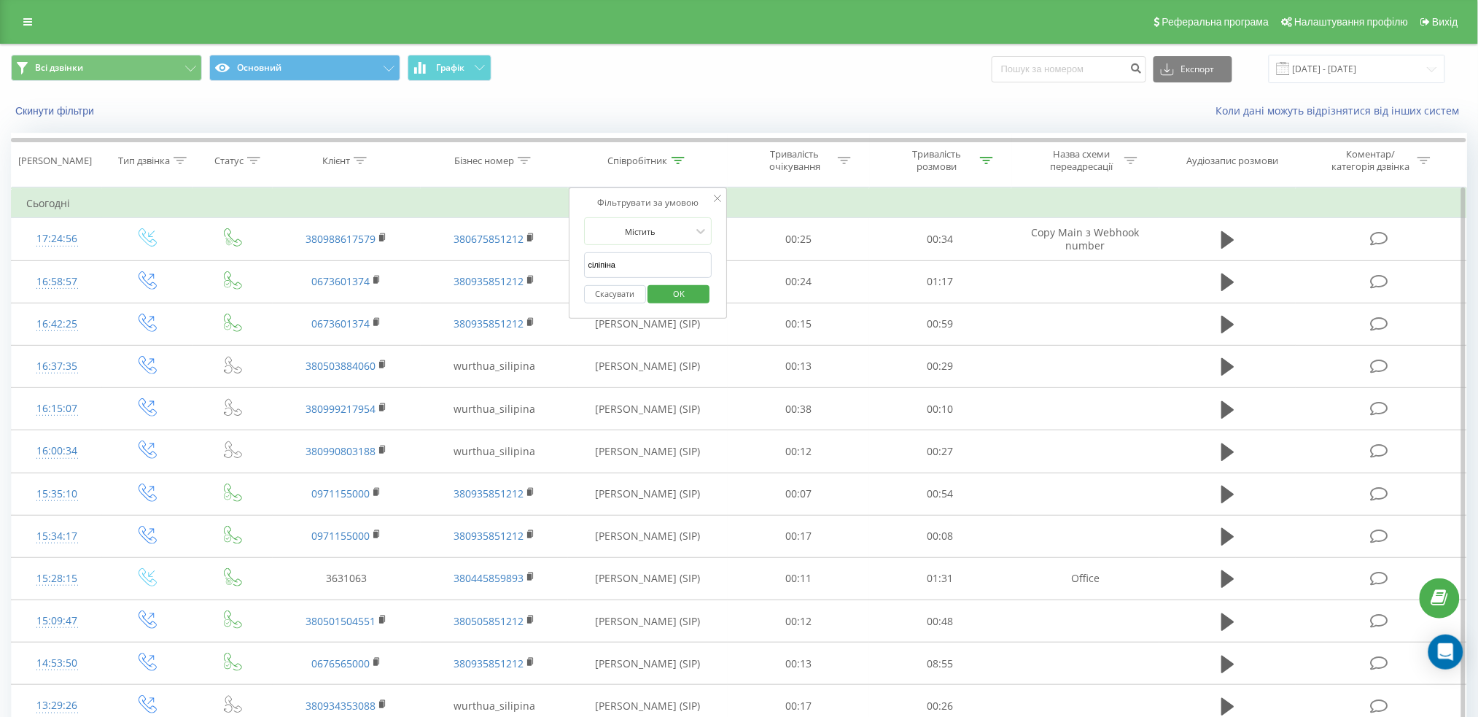
drag, startPoint x: 637, startPoint y: 265, endPoint x: 645, endPoint y: 277, distance: 14.2
click at [639, 265] on input "сіліпіна" at bounding box center [648, 265] width 128 height 26
click at [679, 297] on span "OK" at bounding box center [678, 293] width 41 height 23
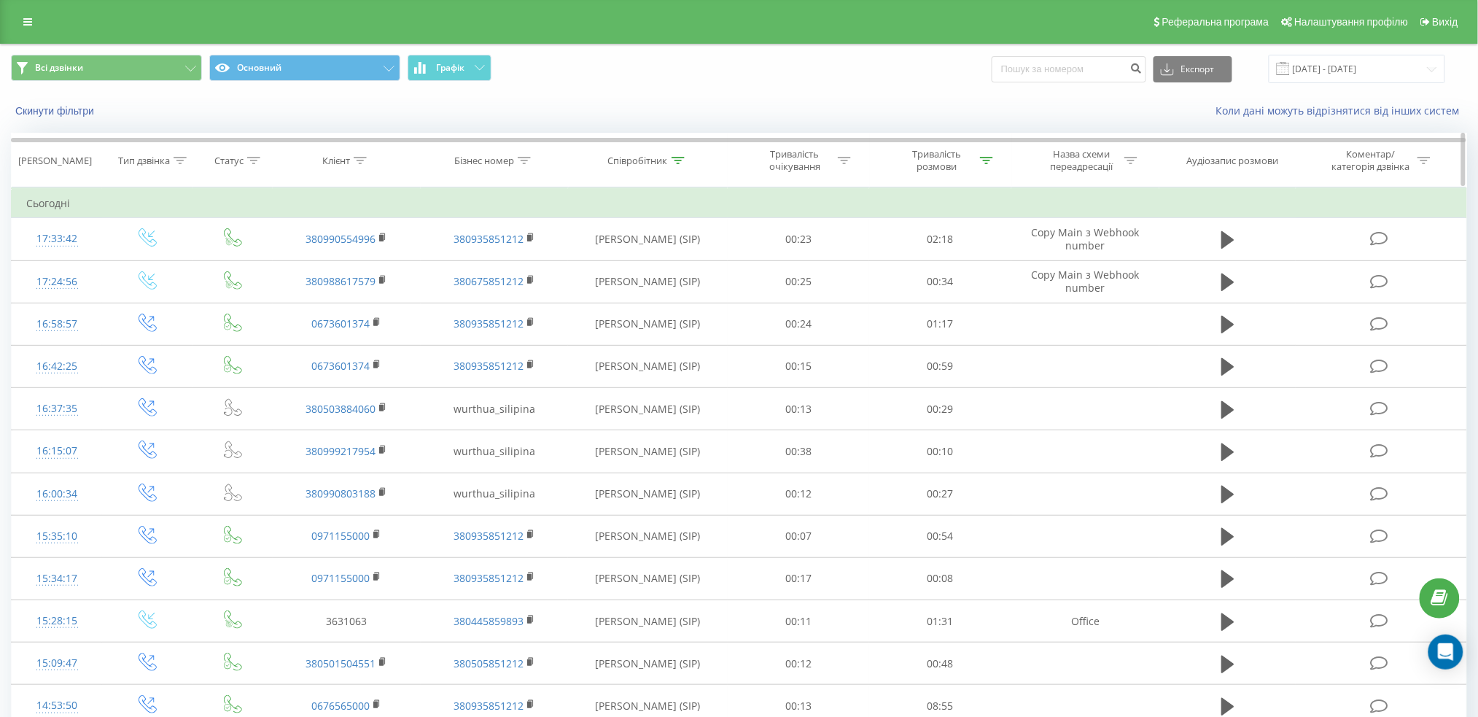
click at [660, 161] on div "Співробітник" at bounding box center [638, 161] width 60 height 12
click at [663, 299] on span "OK" at bounding box center [678, 293] width 41 height 23
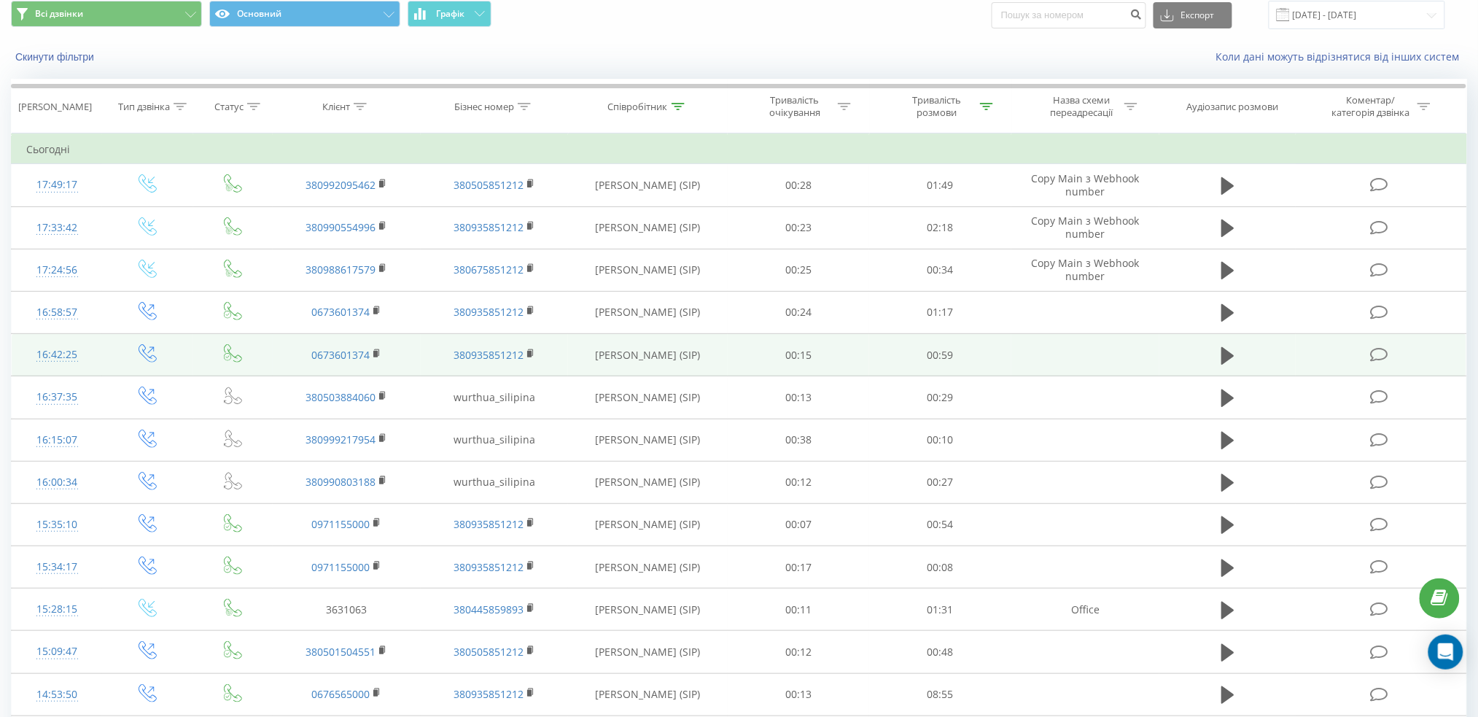
scroll to position [34, 0]
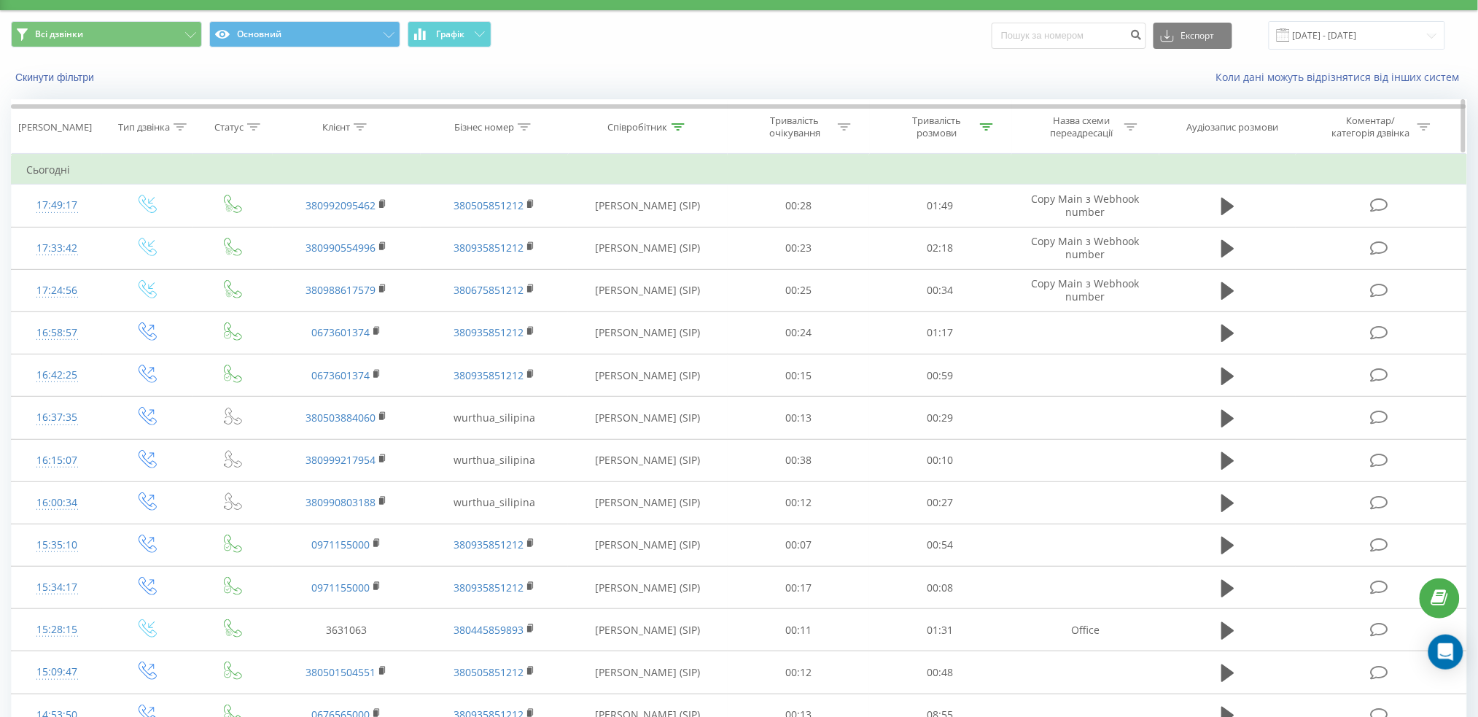
click at [630, 132] on div "Співробітник" at bounding box center [638, 127] width 60 height 12
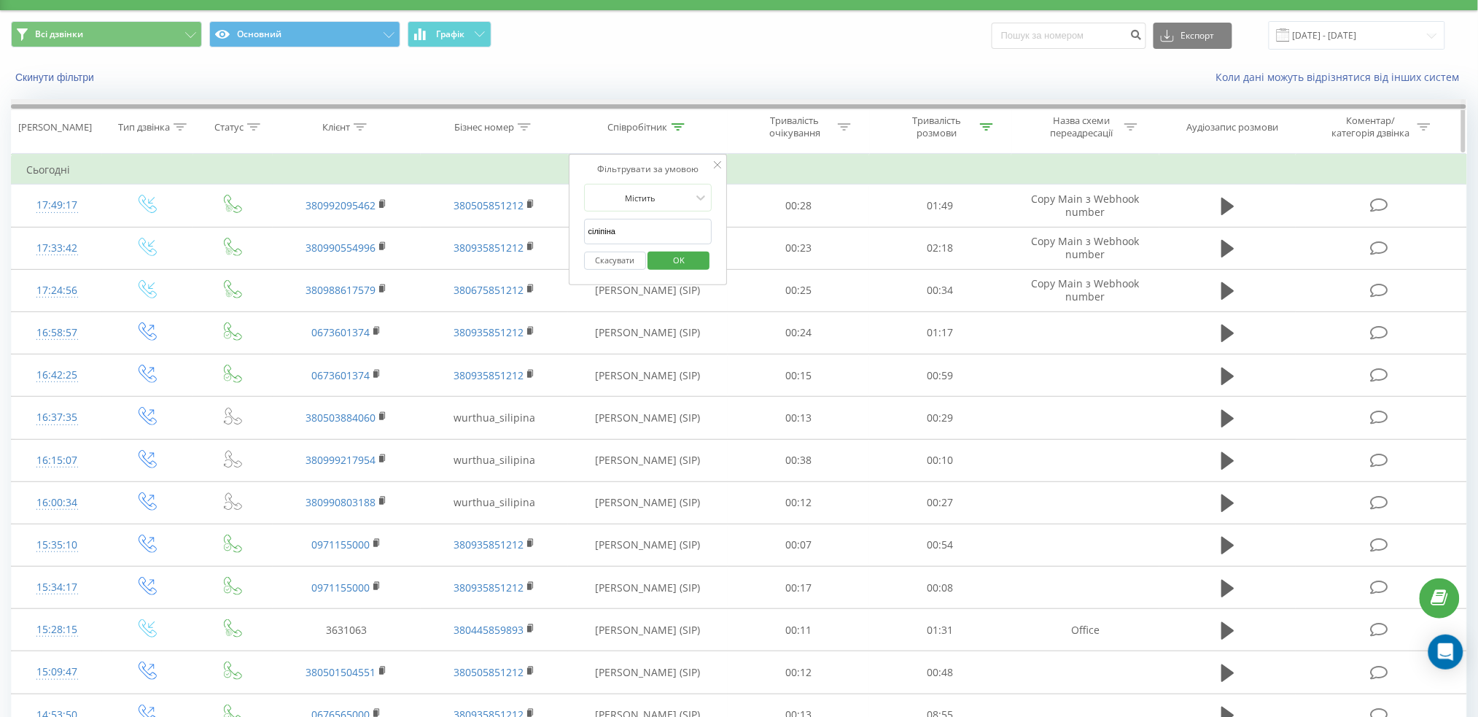
drag, startPoint x: 630, startPoint y: 234, endPoint x: 491, endPoint y: 107, distance: 187.8
click at [575, 220] on div "Фільтрувати за умовою Містить сіліпіна Скасувати OK" at bounding box center [648, 219] width 159 height 131
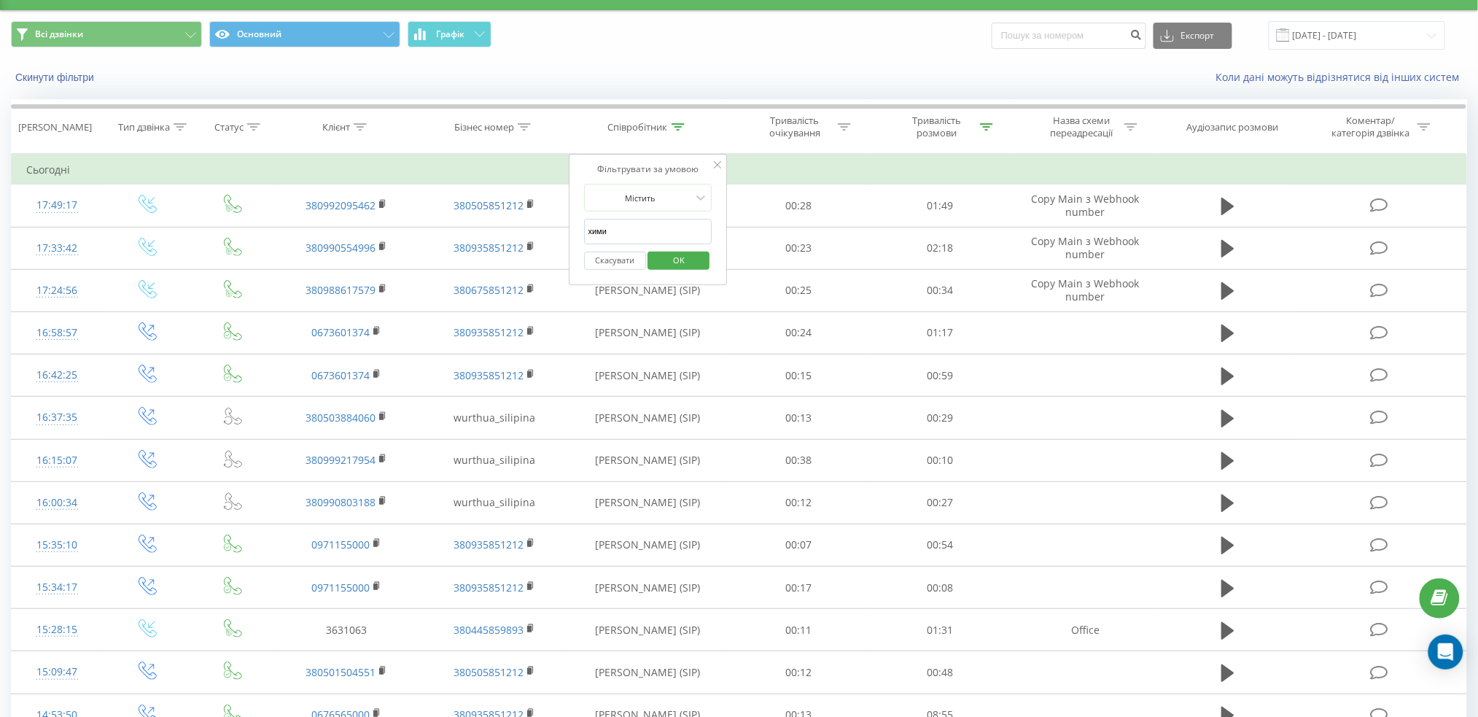
type input "[PERSON_NAME]"
click at [695, 265] on span "OK" at bounding box center [678, 260] width 41 height 23
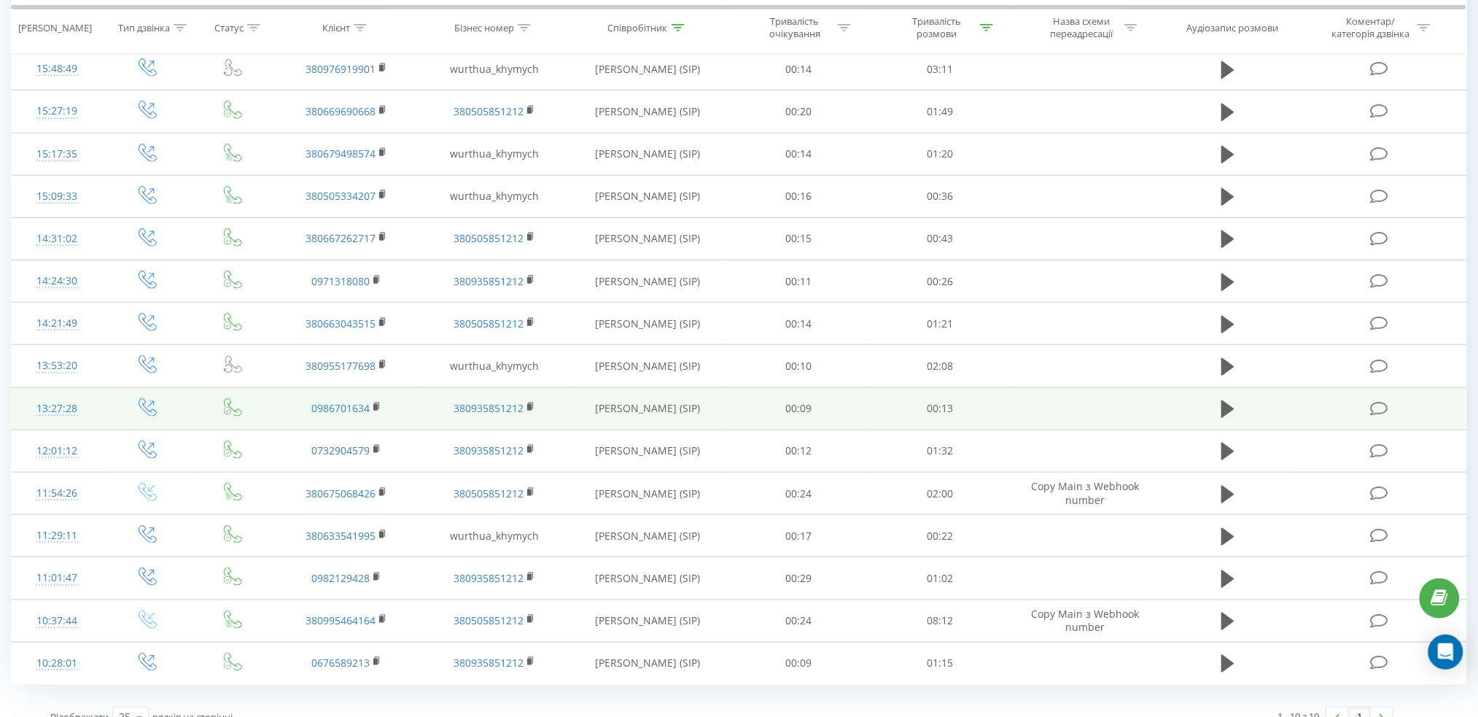
scroll to position [362, 0]
